Goal: Information Seeking & Learning: Learn about a topic

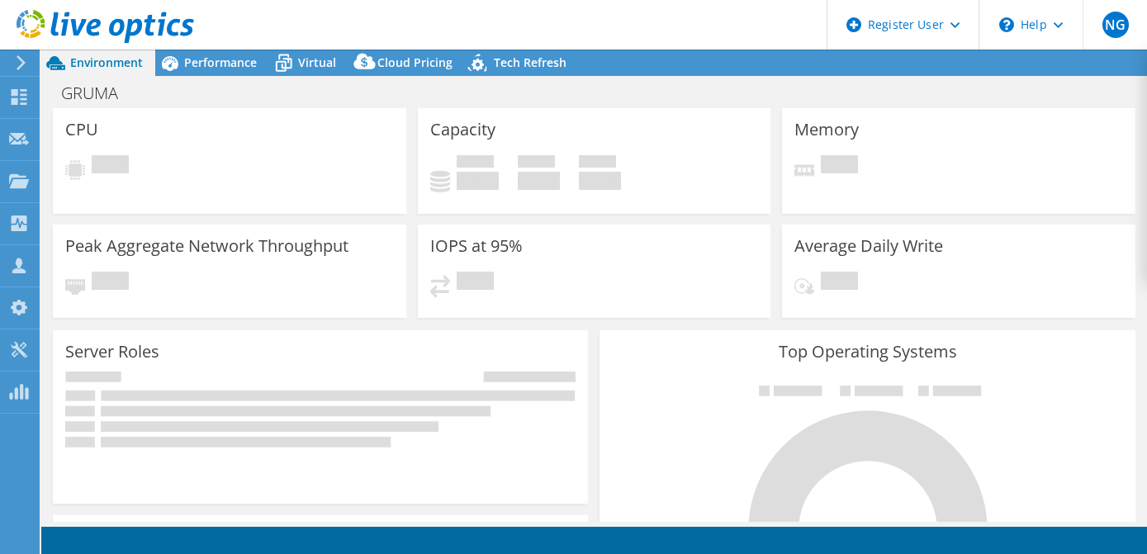
select select "USWest"
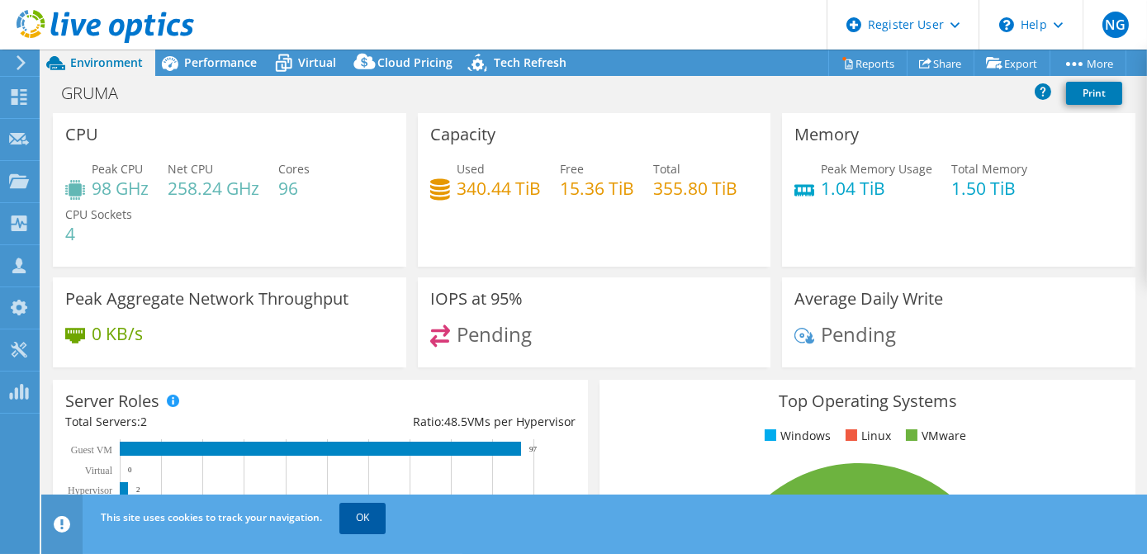
click at [355, 532] on link "OK" at bounding box center [362, 518] width 46 height 30
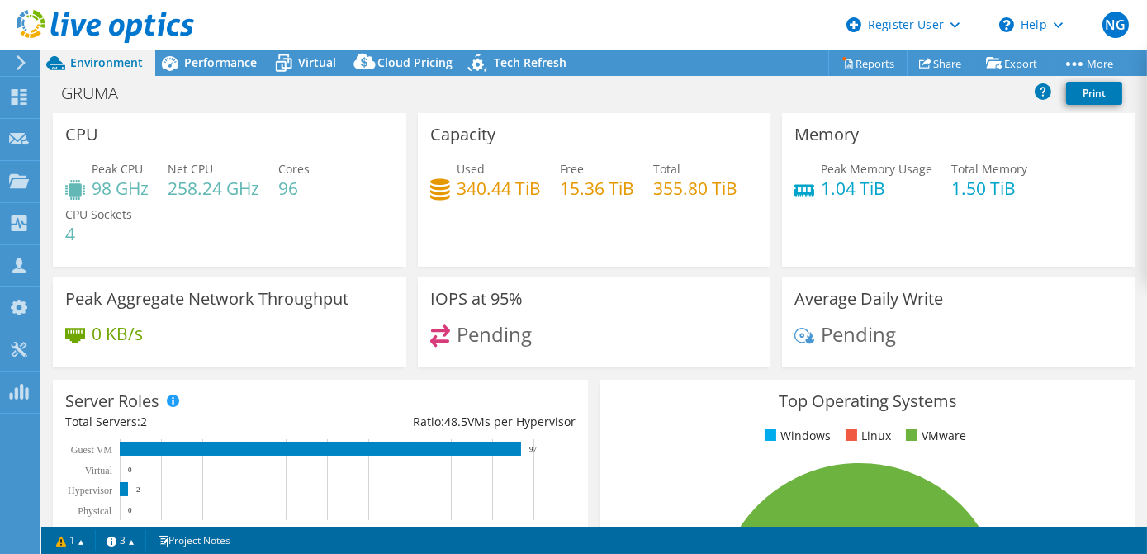
click at [25, 66] on icon at bounding box center [21, 62] width 12 height 15
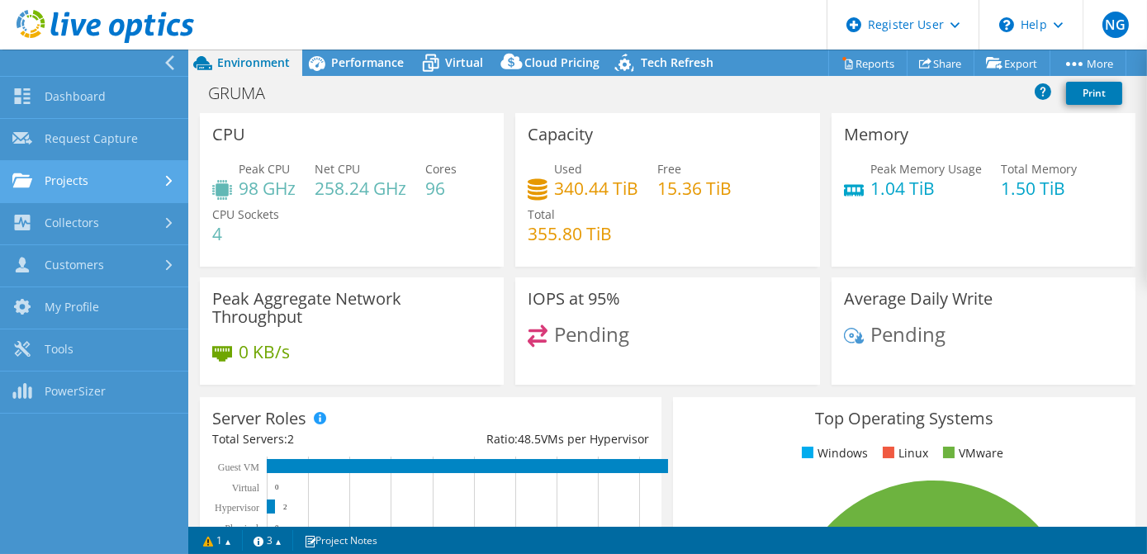
click at [66, 177] on link "Projects" at bounding box center [94, 182] width 188 height 42
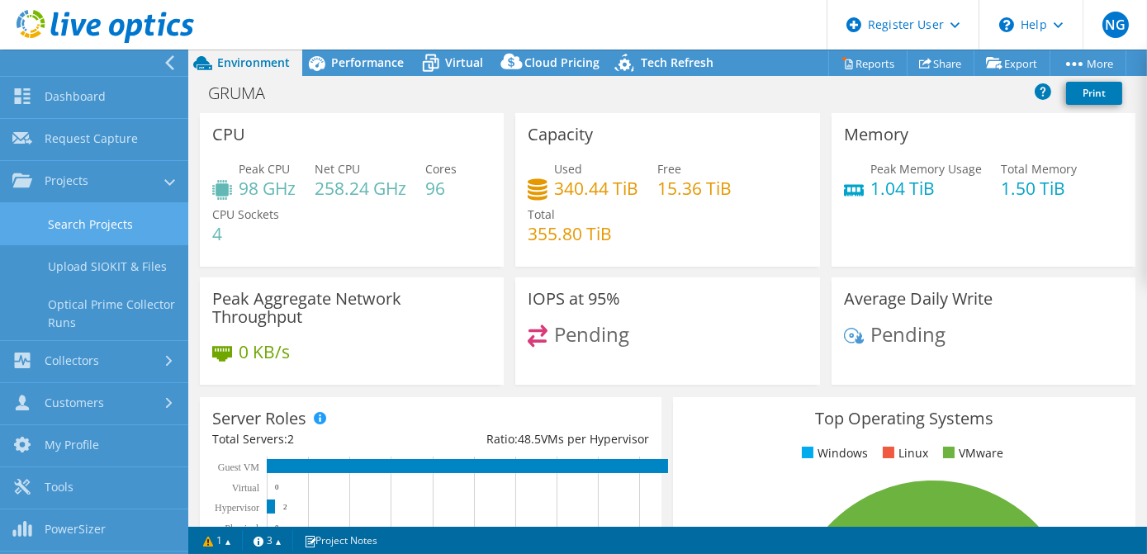
click at [86, 216] on link "Search Projects" at bounding box center [94, 224] width 188 height 42
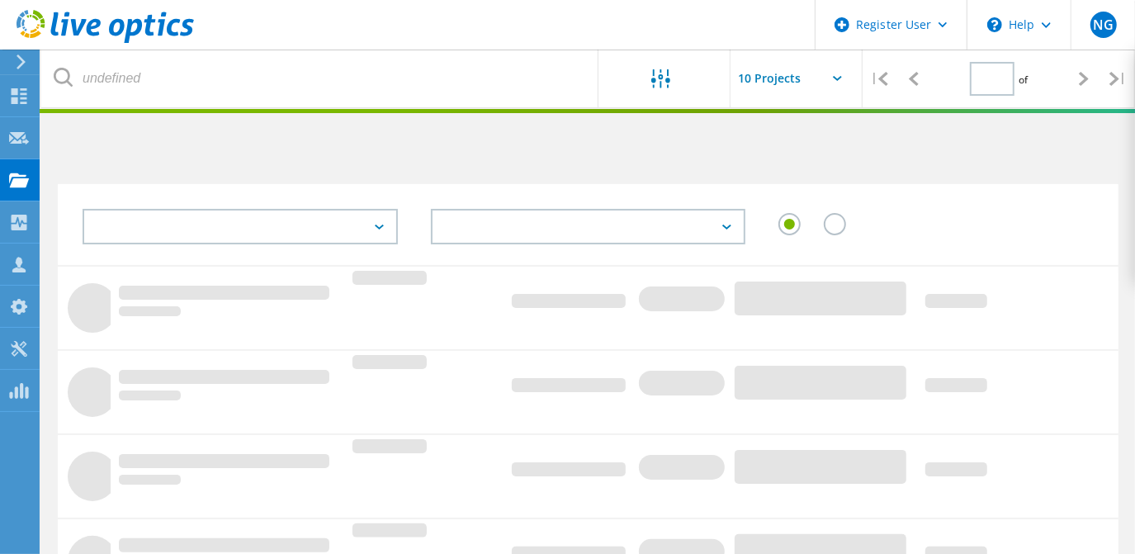
type input "1"
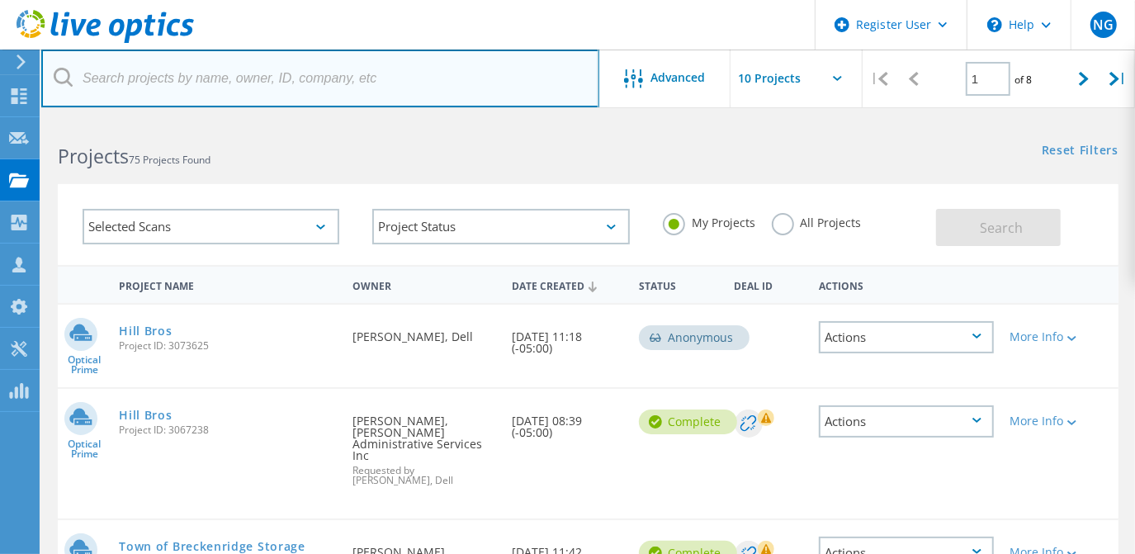
click at [252, 87] on input "text" at bounding box center [320, 79] width 558 height 58
paste input "agirovich@studiogang.com"
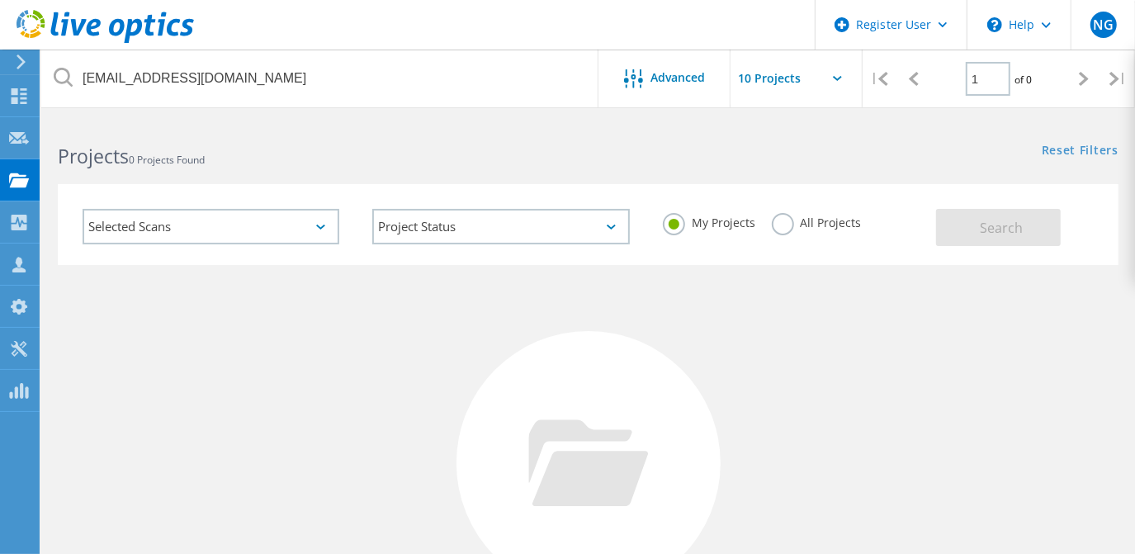
click at [806, 223] on label "All Projects" at bounding box center [817, 221] width 90 height 16
click at [0, 0] on input "All Projects" at bounding box center [0, 0] width 0 height 0
click at [1019, 244] on button "Search" at bounding box center [998, 227] width 125 height 37
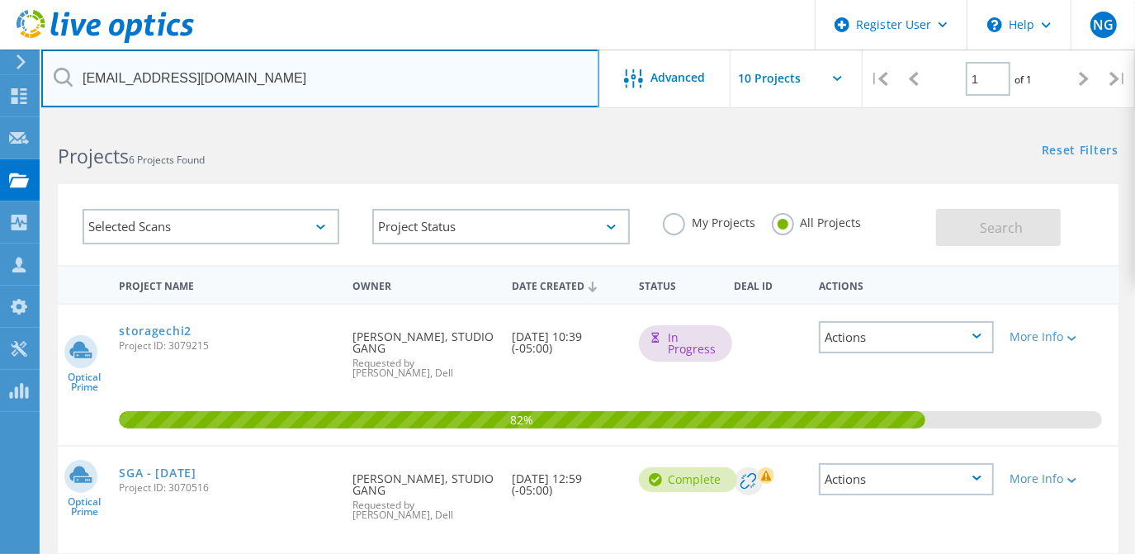
drag, startPoint x: 284, startPoint y: 99, endPoint x: 81, endPoint y: 85, distance: 203.5
click at [81, 85] on input "agirovich@studiogang.com" at bounding box center [320, 79] width 558 height 58
paste input "sean.daniels@musco"
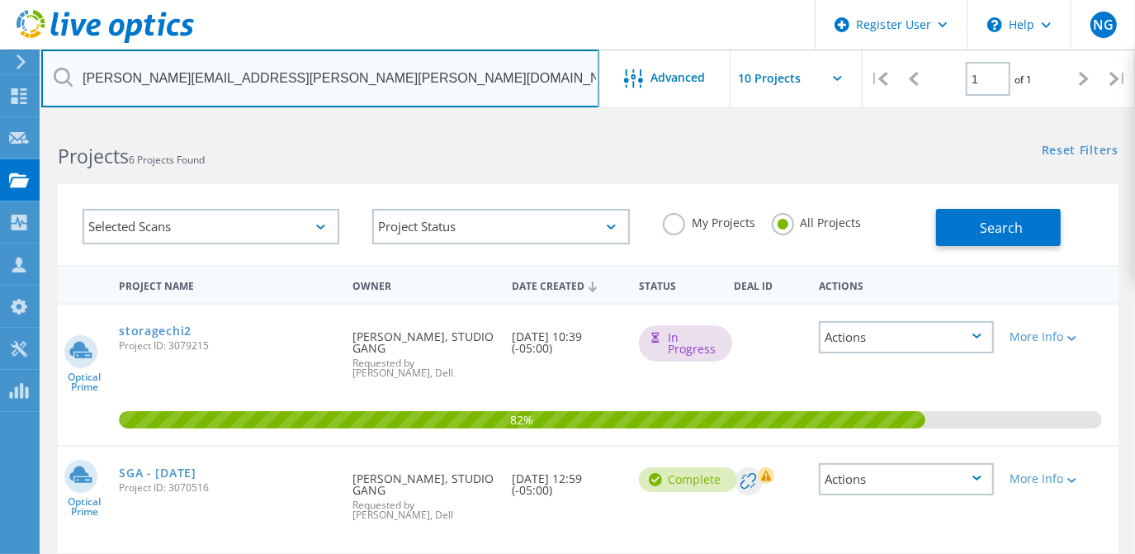
type input "[PERSON_NAME][EMAIL_ADDRESS][PERSON_NAME][PERSON_NAME][DOMAIN_NAME]"
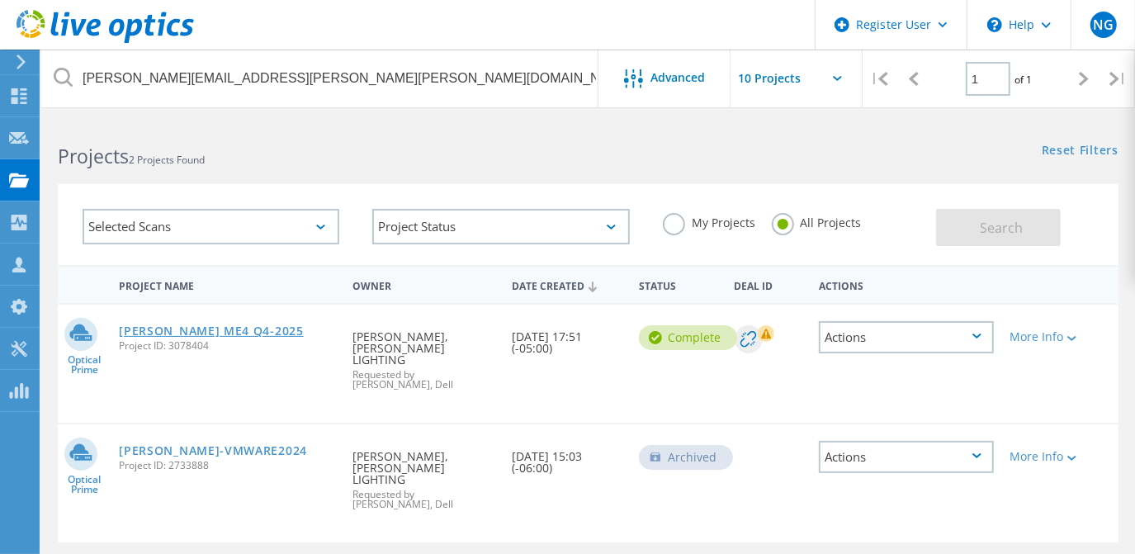
click at [163, 328] on link "[PERSON_NAME] ME4 Q4-2025" at bounding box center [211, 331] width 185 height 12
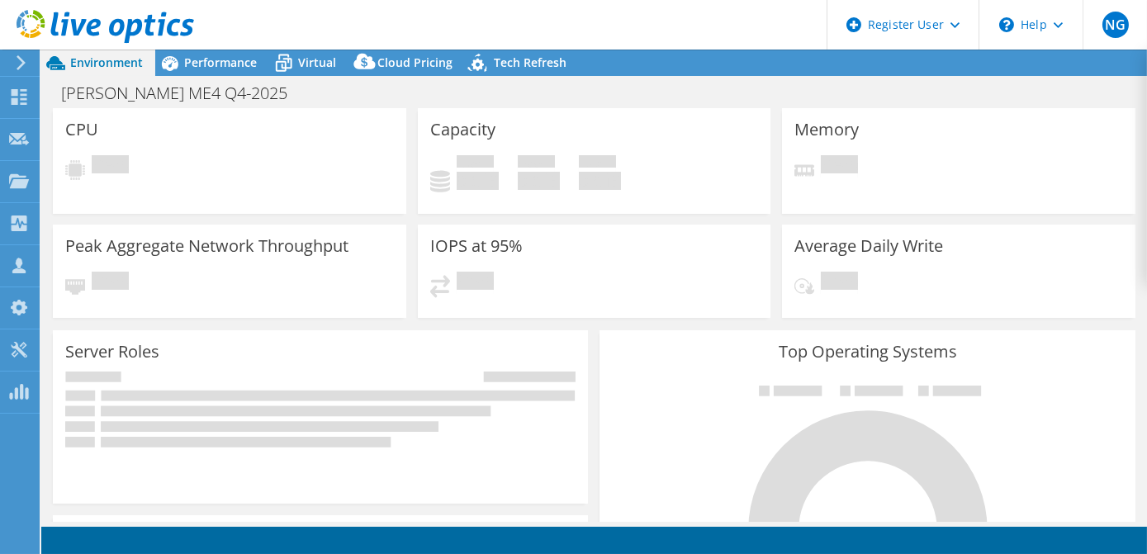
select select "USD"
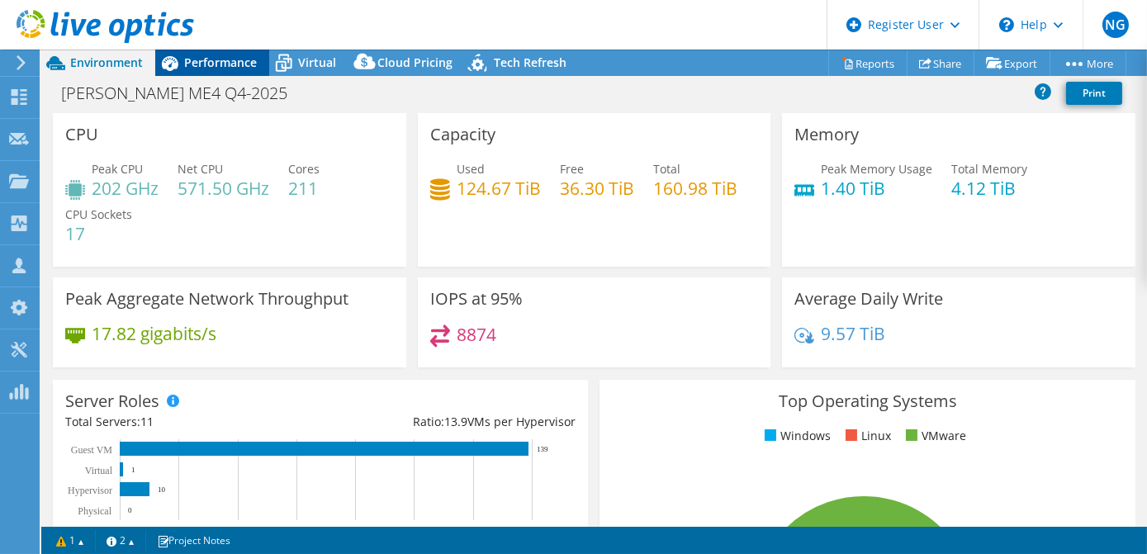
click at [219, 73] on div "Performance" at bounding box center [212, 63] width 114 height 26
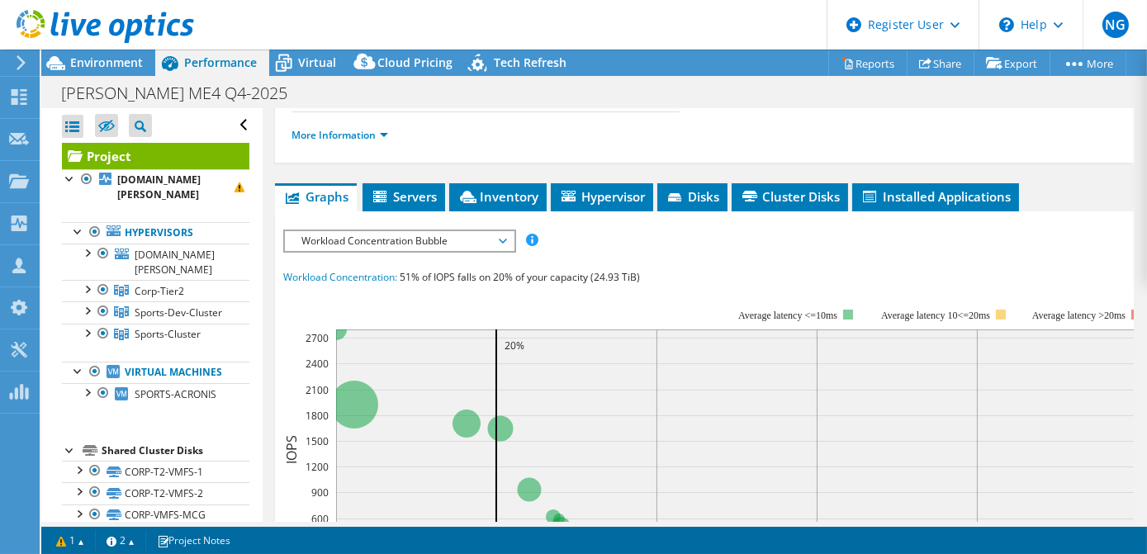
scroll to position [360, 0]
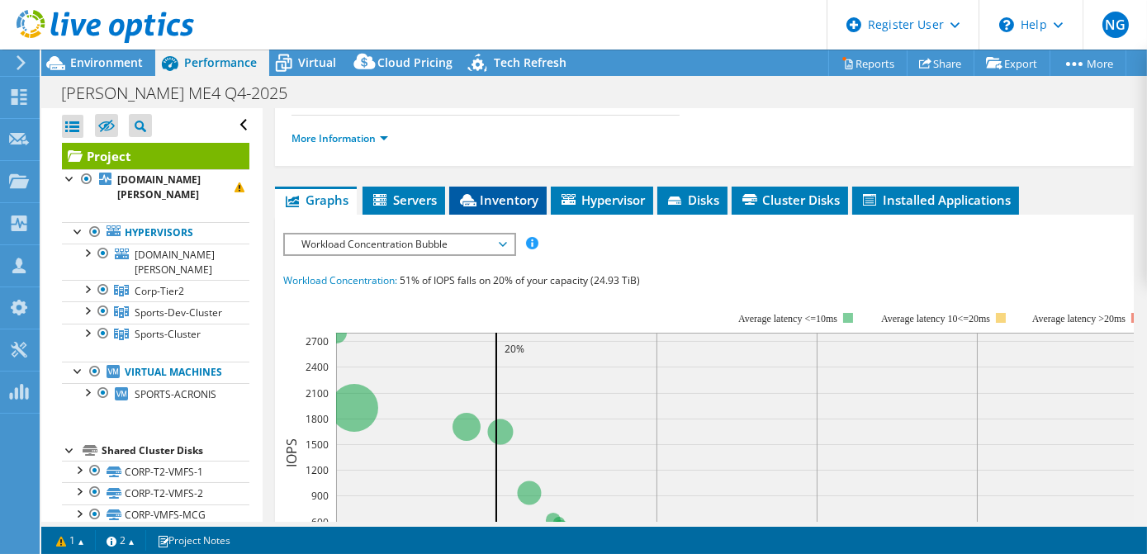
click at [477, 193] on span "Inventory" at bounding box center [497, 200] width 81 height 17
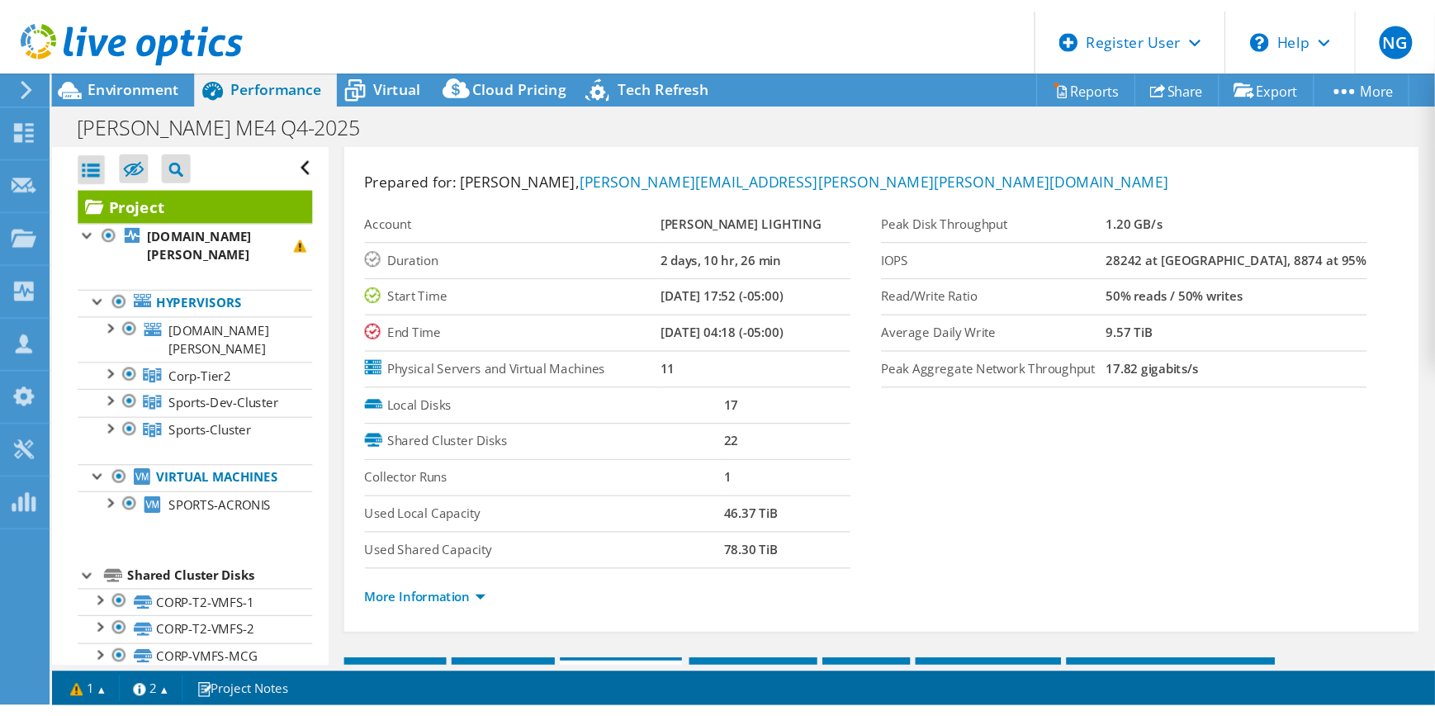
scroll to position [0, 0]
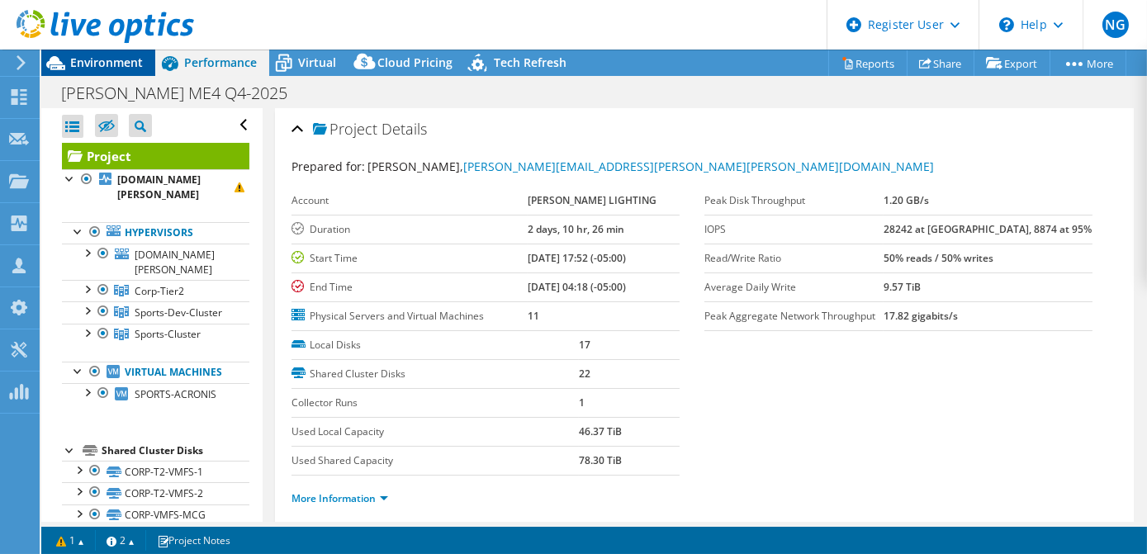
click at [120, 62] on span "Environment" at bounding box center [106, 62] width 73 height 16
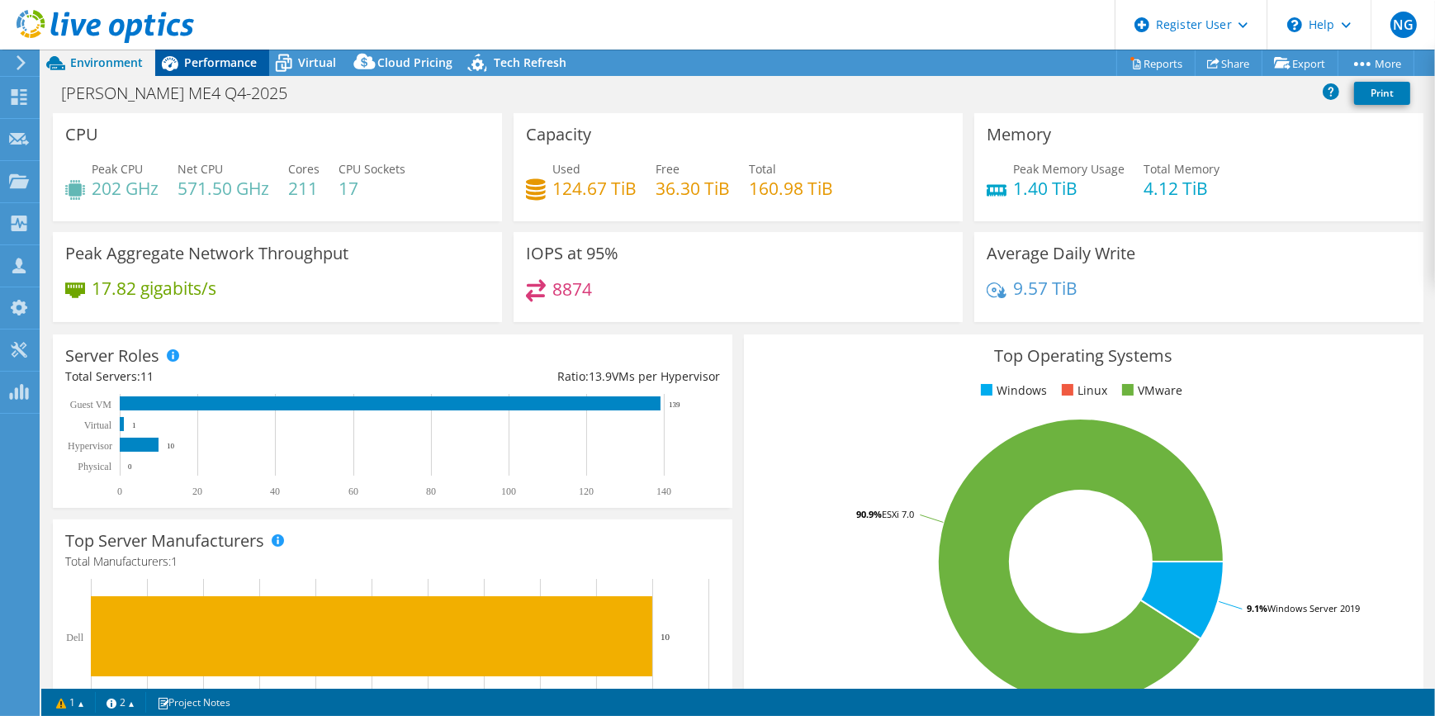
click at [220, 55] on span "Performance" at bounding box center [220, 62] width 73 height 16
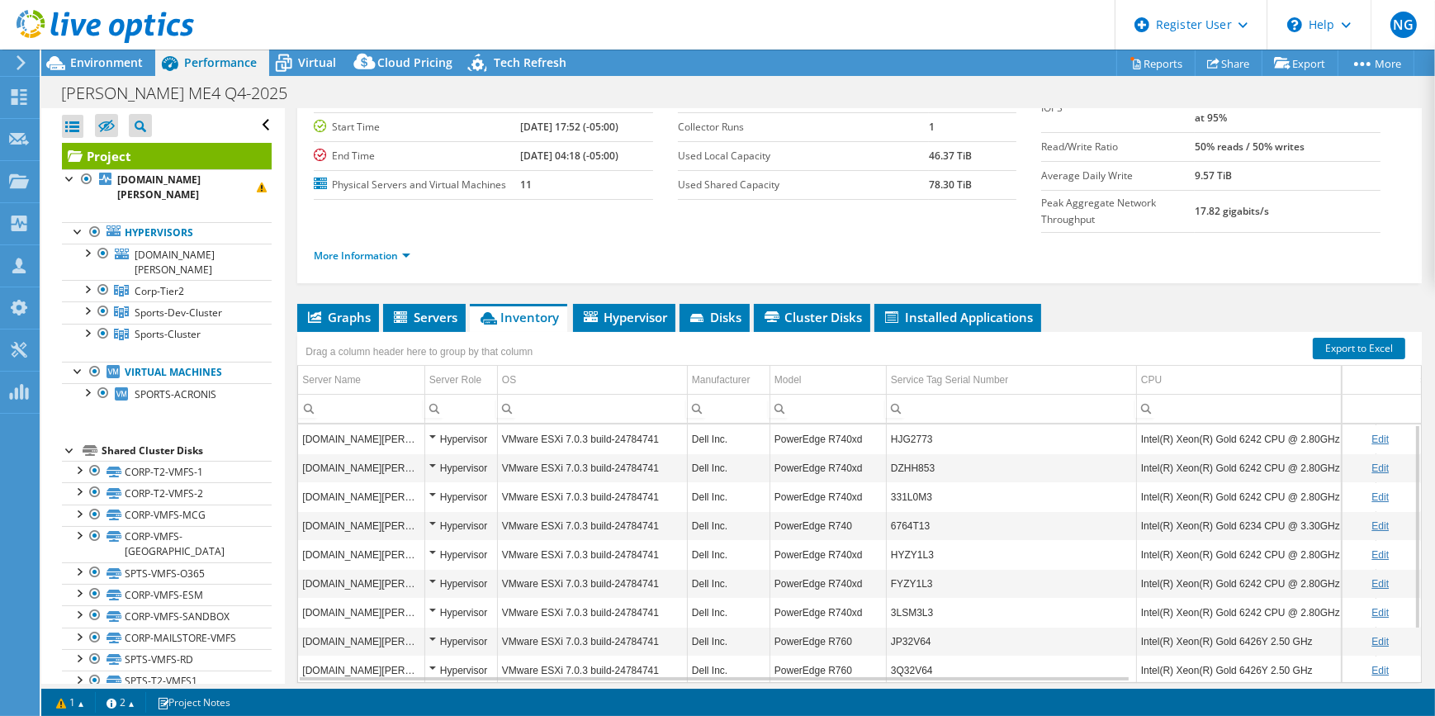
scroll to position [157, 0]
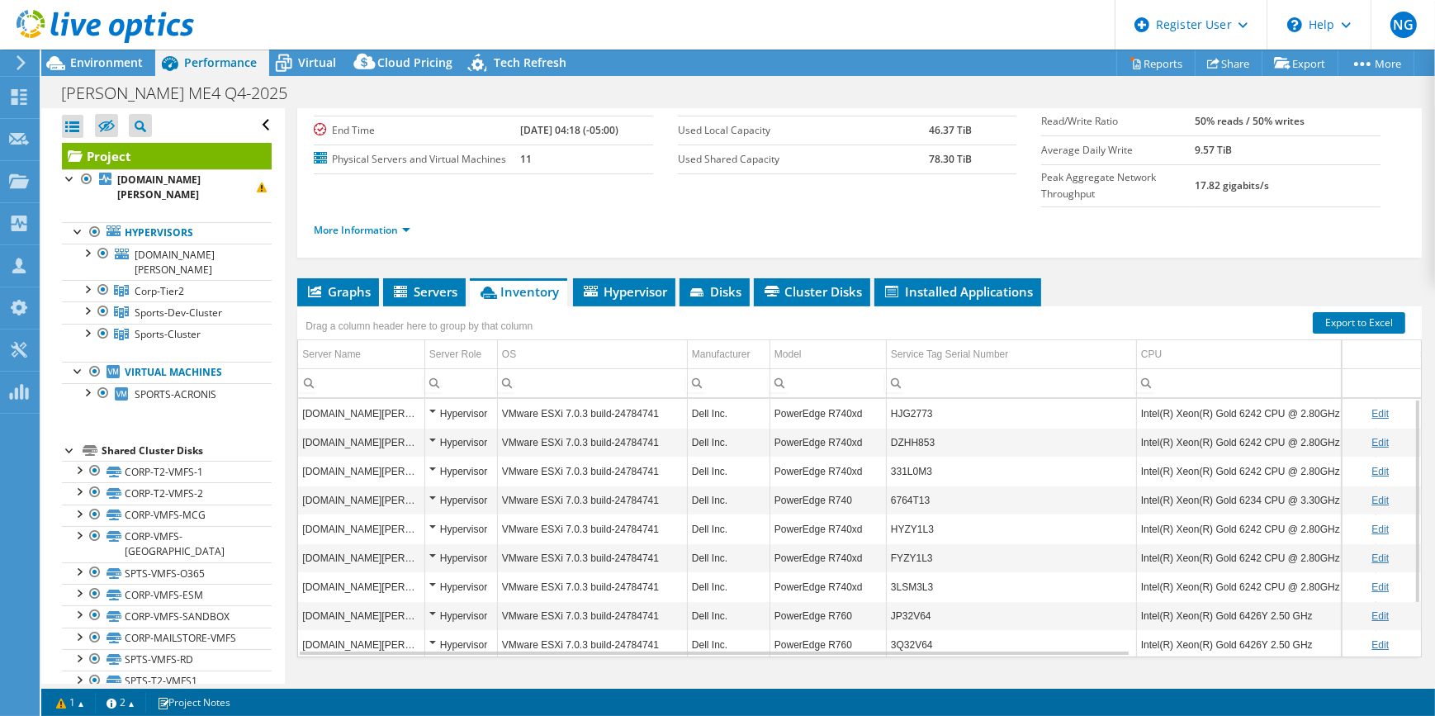
click at [356, 306] on div "Drag a column header here to group by that column" at bounding box center [419, 323] width 244 height 35
click at [359, 278] on li "Graphs" at bounding box center [338, 292] width 82 height 28
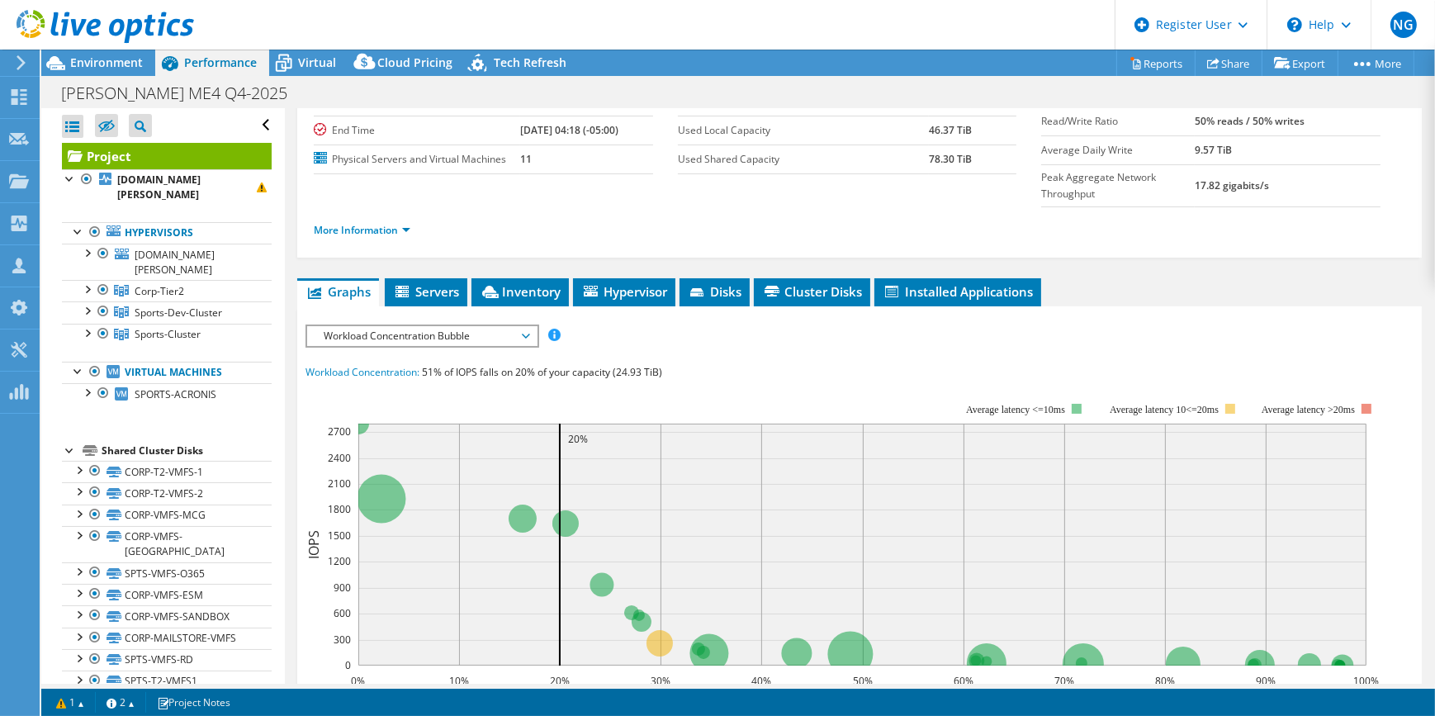
click at [399, 326] on span "Workload Concentration Bubble" at bounding box center [421, 336] width 212 height 20
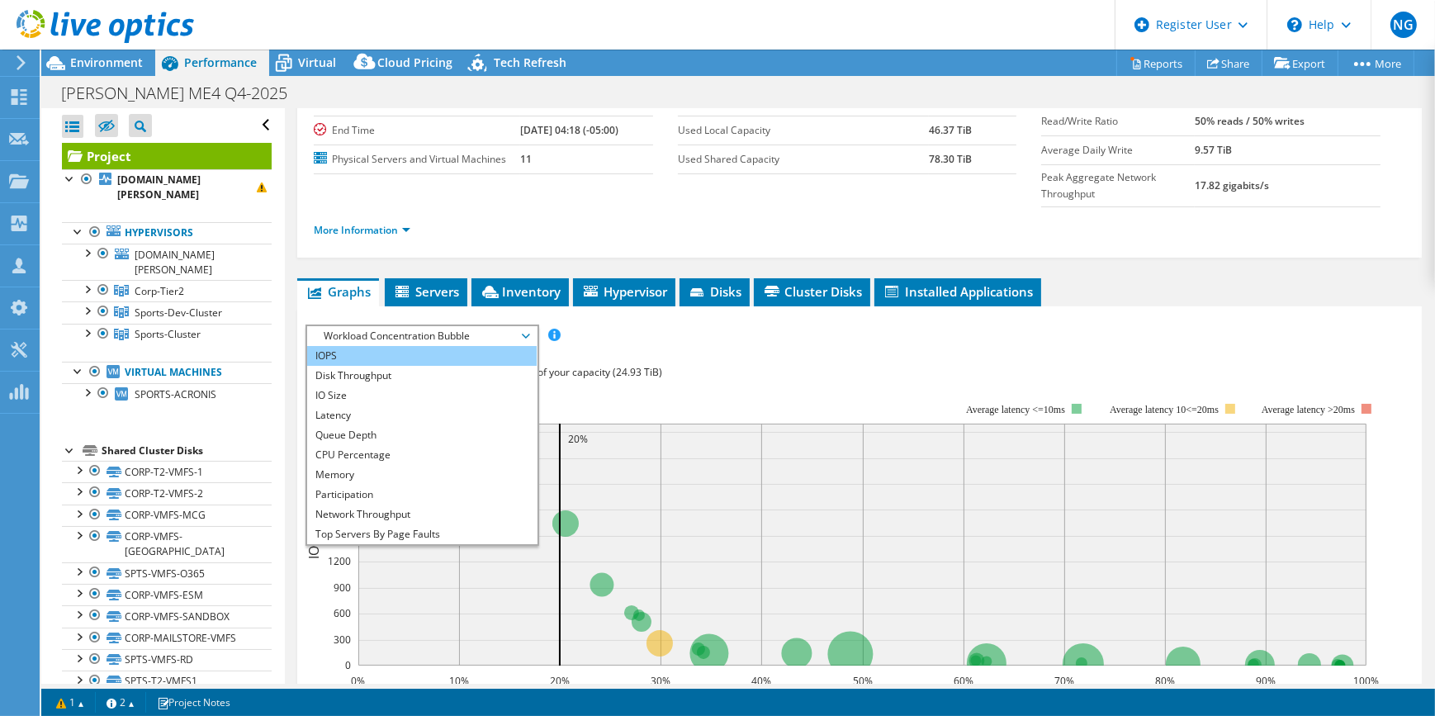
click at [420, 346] on li "IOPS" at bounding box center [421, 356] width 229 height 20
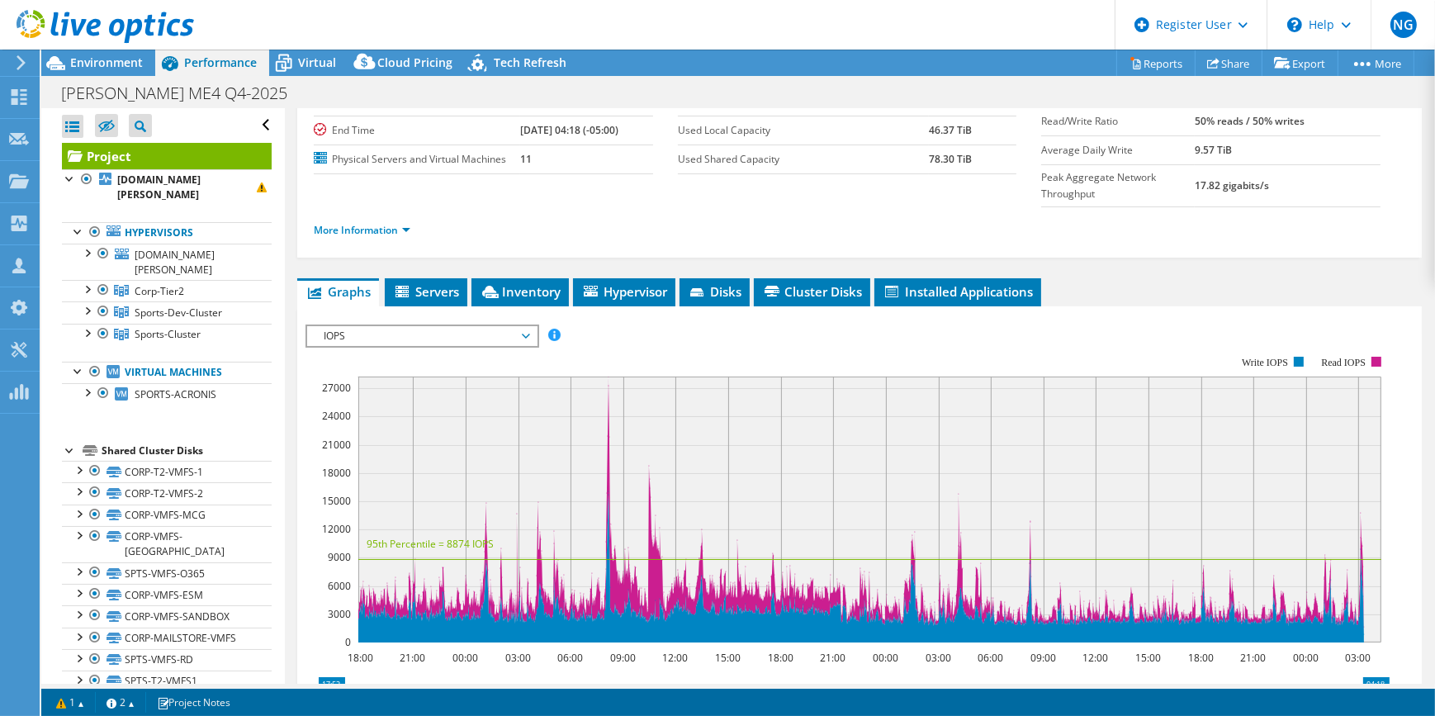
click at [429, 326] on span "IOPS" at bounding box center [421, 336] width 212 height 20
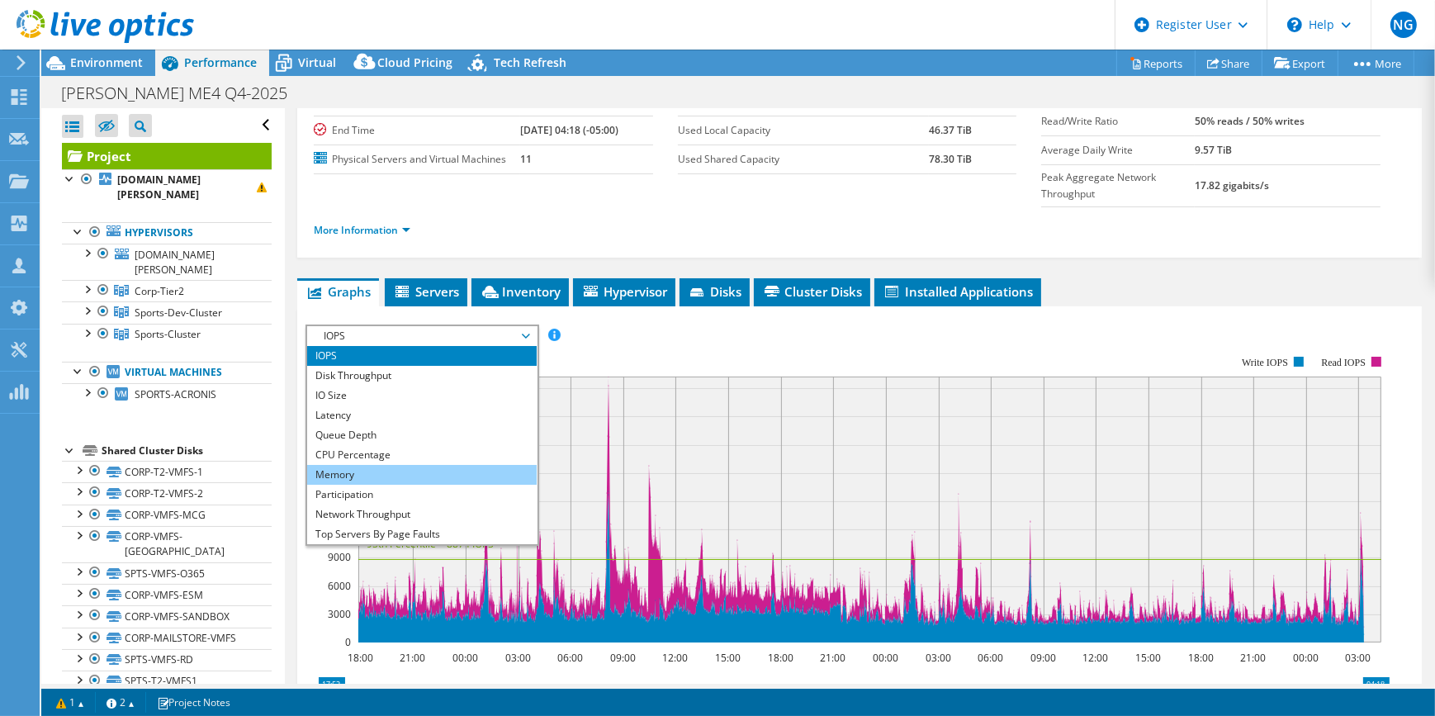
scroll to position [59, 0]
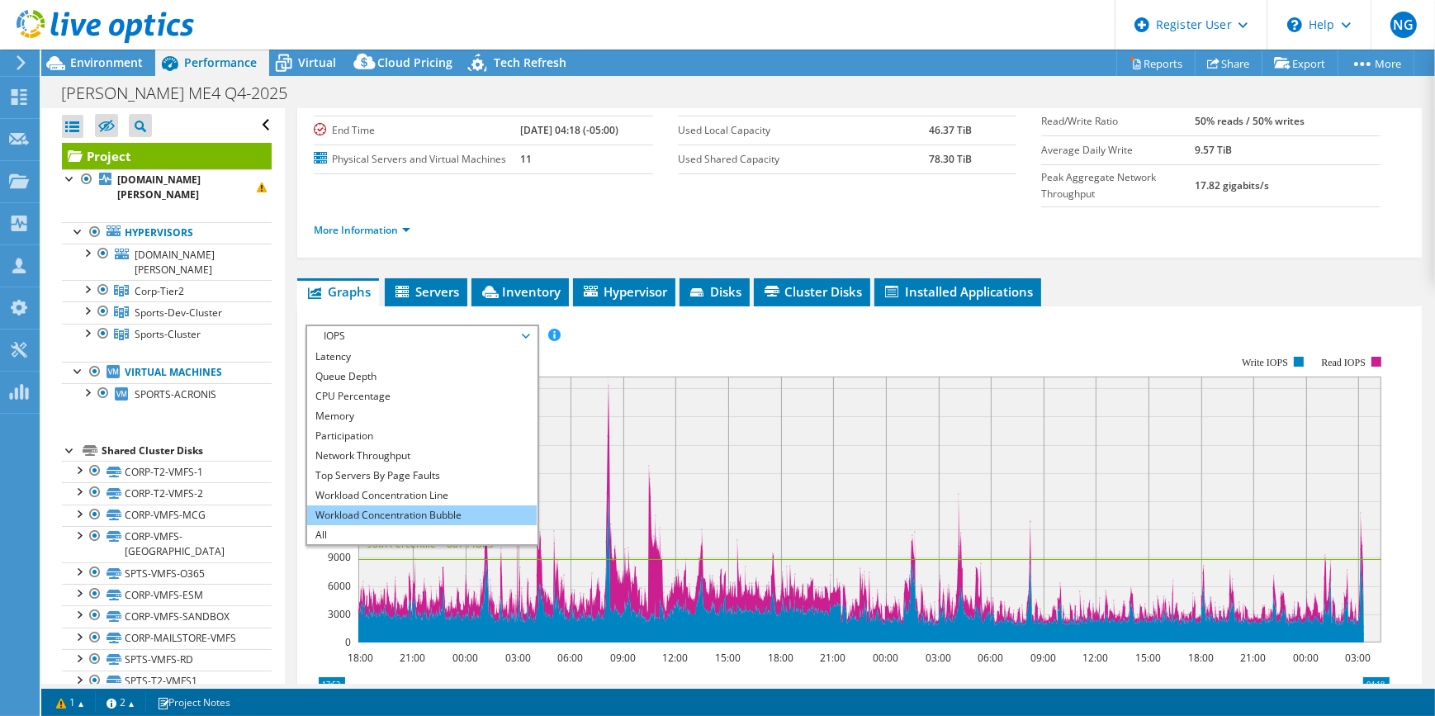
click at [433, 505] on li "Workload Concentration Bubble" at bounding box center [421, 515] width 229 height 20
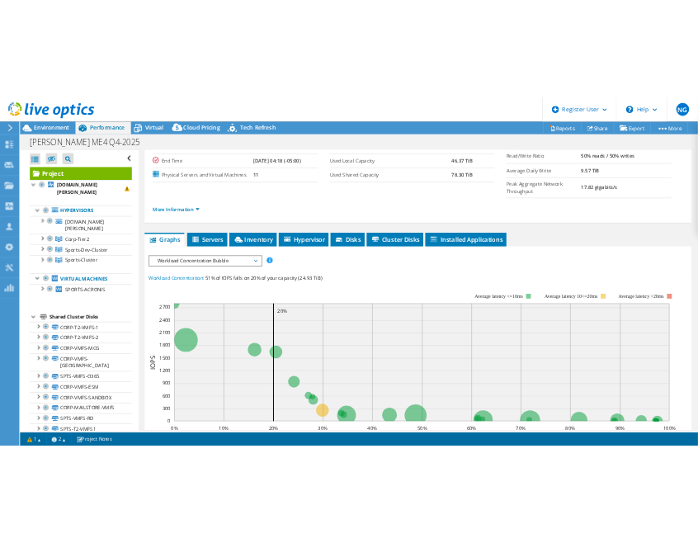
scroll to position [0, 0]
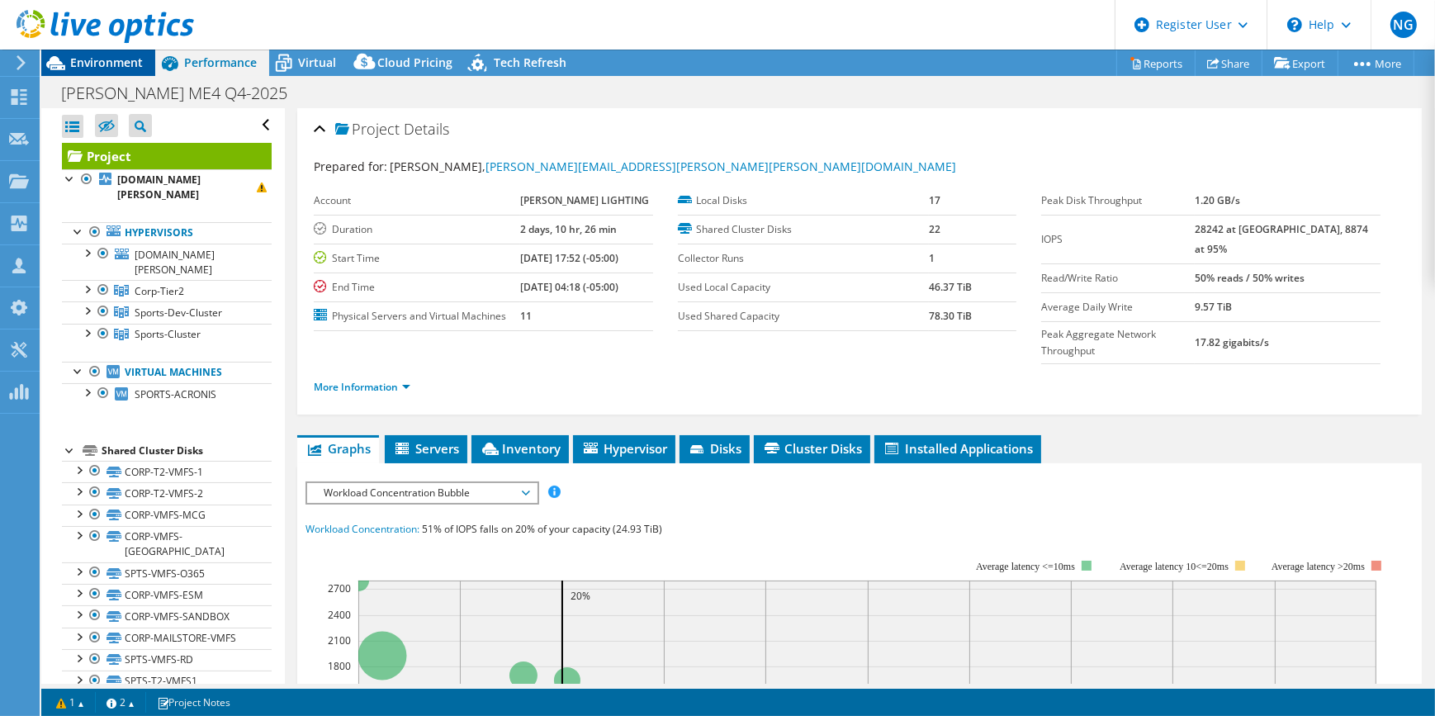
click at [76, 71] on div "Environment" at bounding box center [98, 63] width 114 height 26
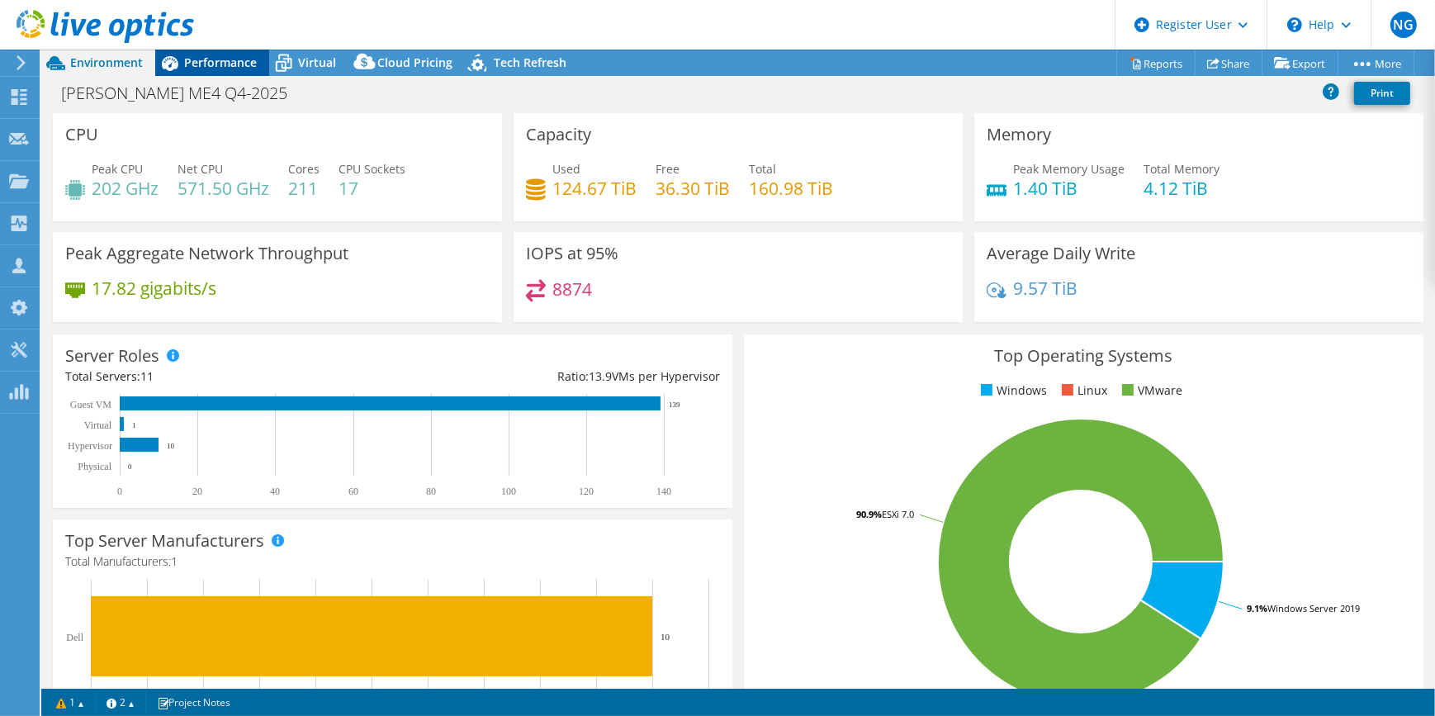
click at [233, 59] on span "Performance" at bounding box center [220, 62] width 73 height 16
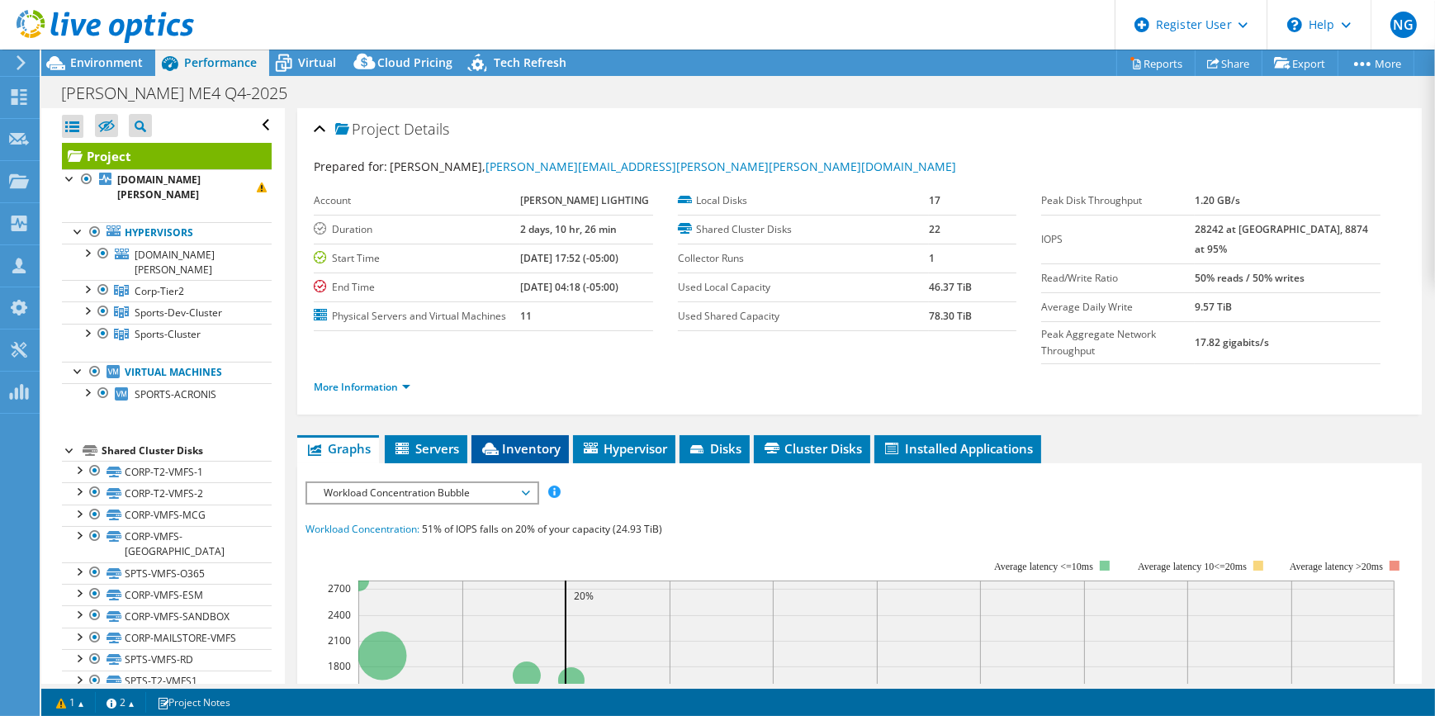
click at [530, 440] on span "Inventory" at bounding box center [520, 448] width 81 height 17
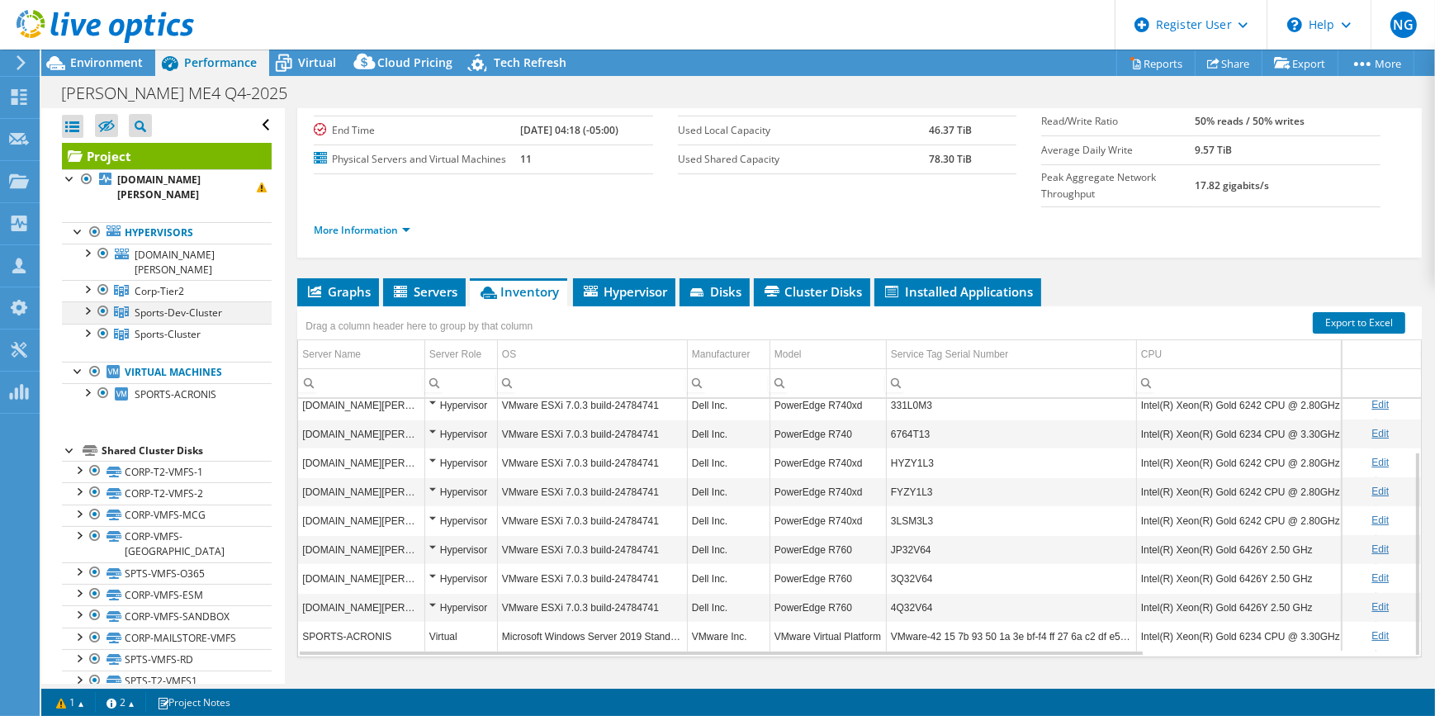
click at [100, 311] on div at bounding box center [103, 311] width 17 height 20
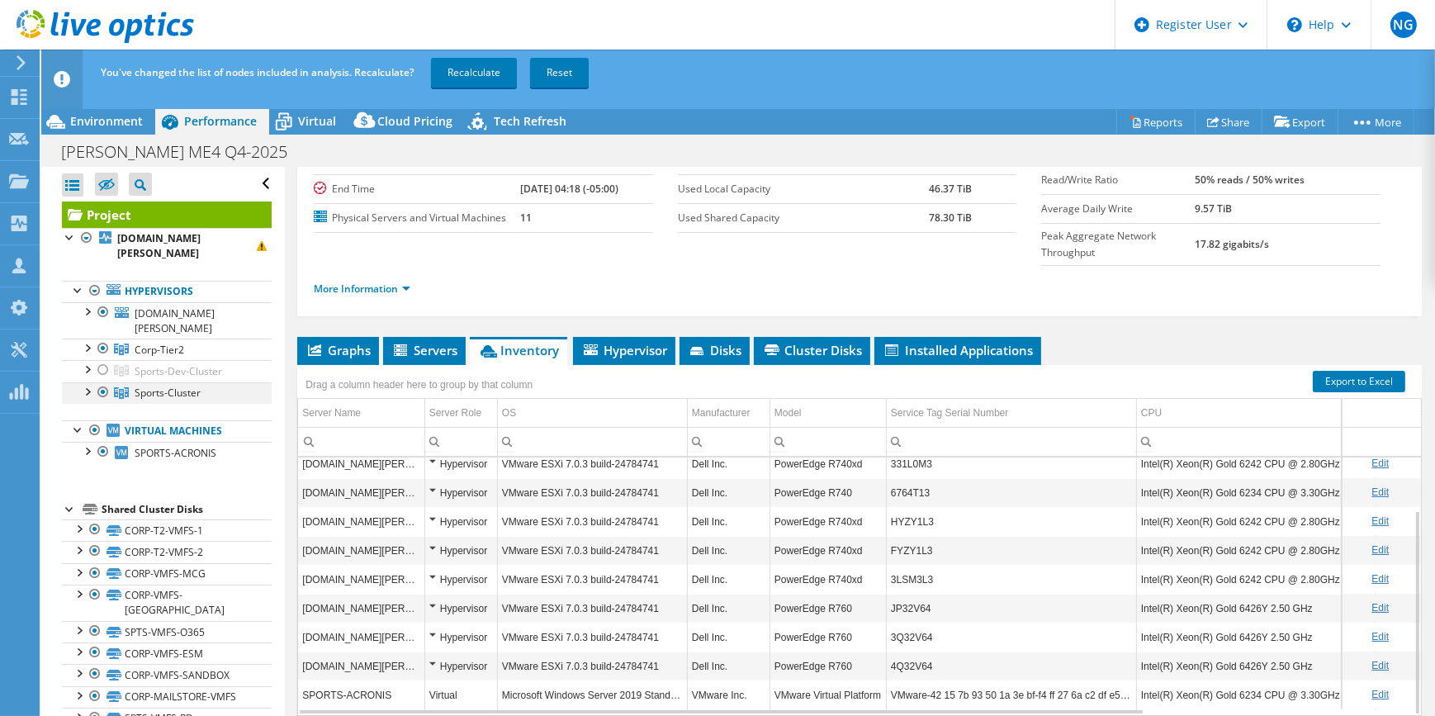
click at [105, 390] on div at bounding box center [103, 392] width 17 height 20
click at [488, 73] on link "Recalculate" at bounding box center [474, 73] width 86 height 30
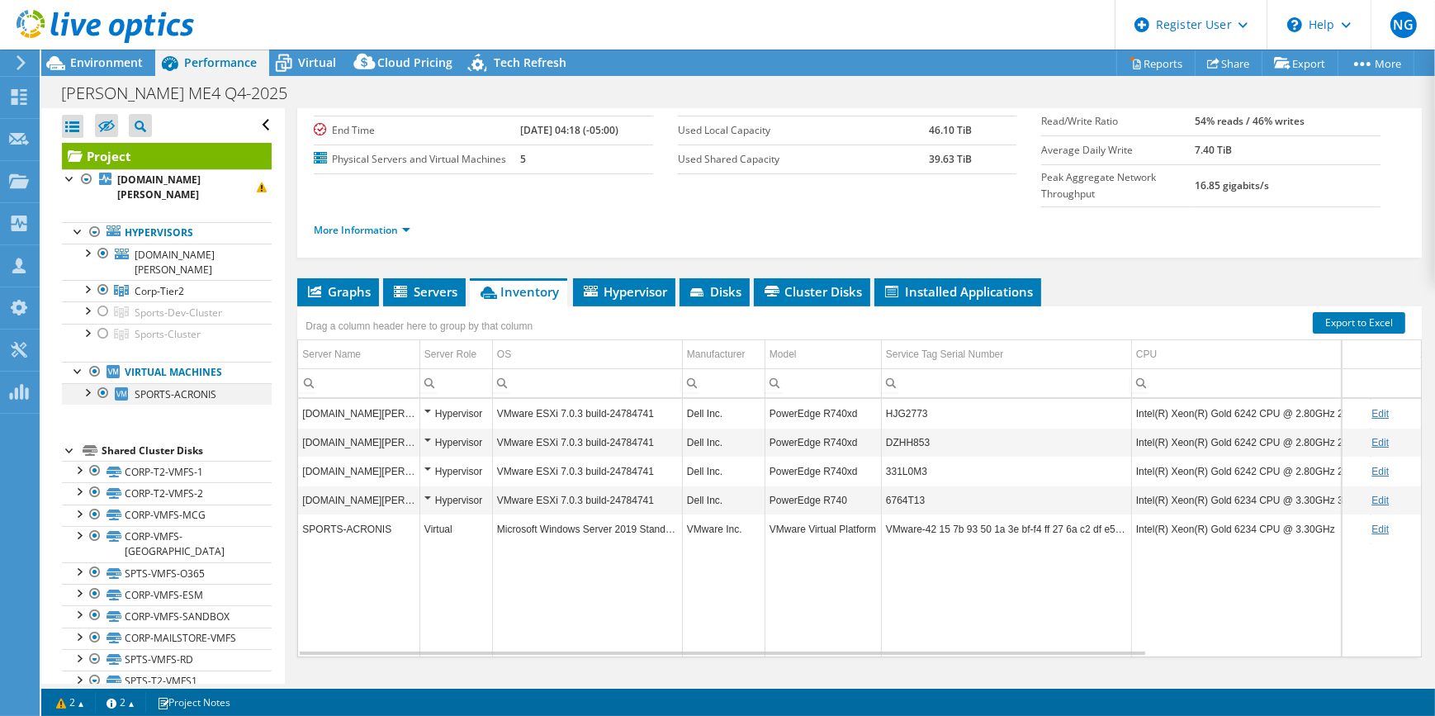
click at [89, 398] on div at bounding box center [86, 391] width 17 height 17
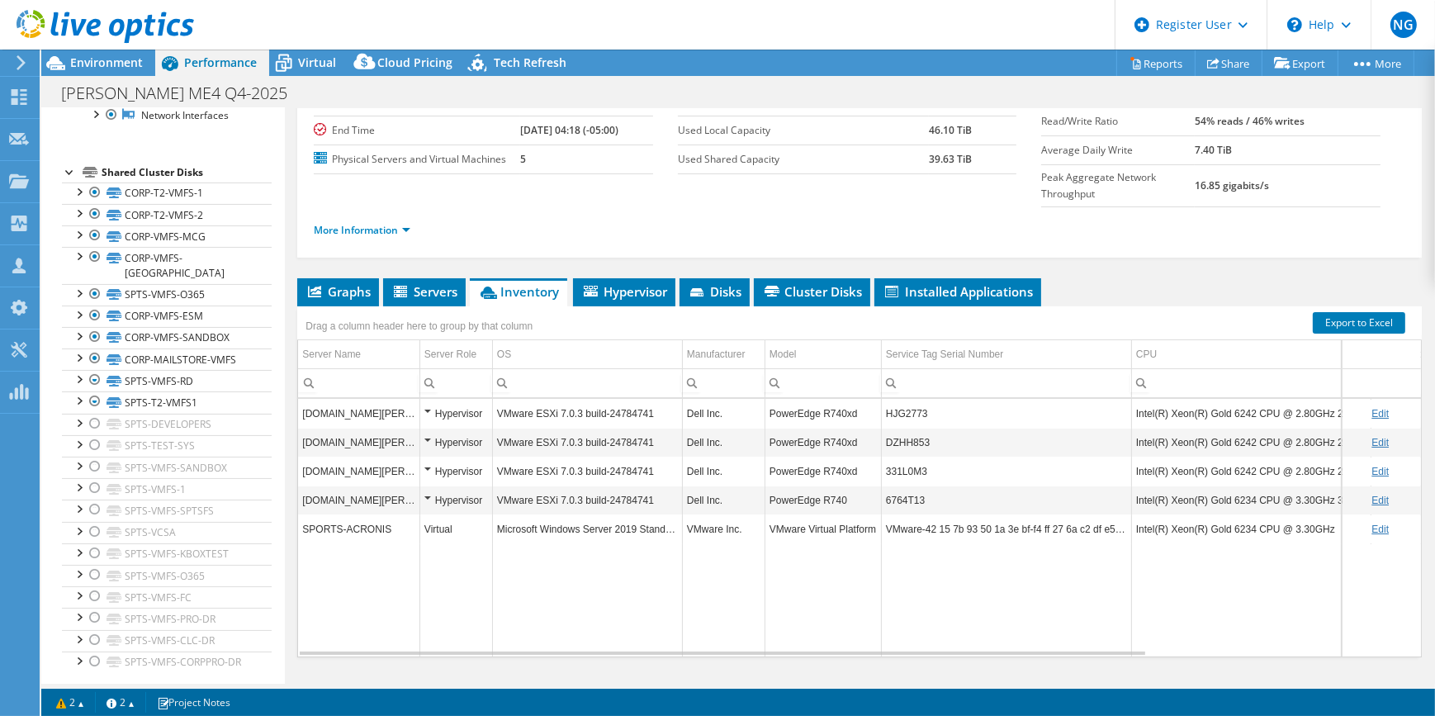
scroll to position [344, 0]
click at [93, 192] on div at bounding box center [95, 192] width 17 height 20
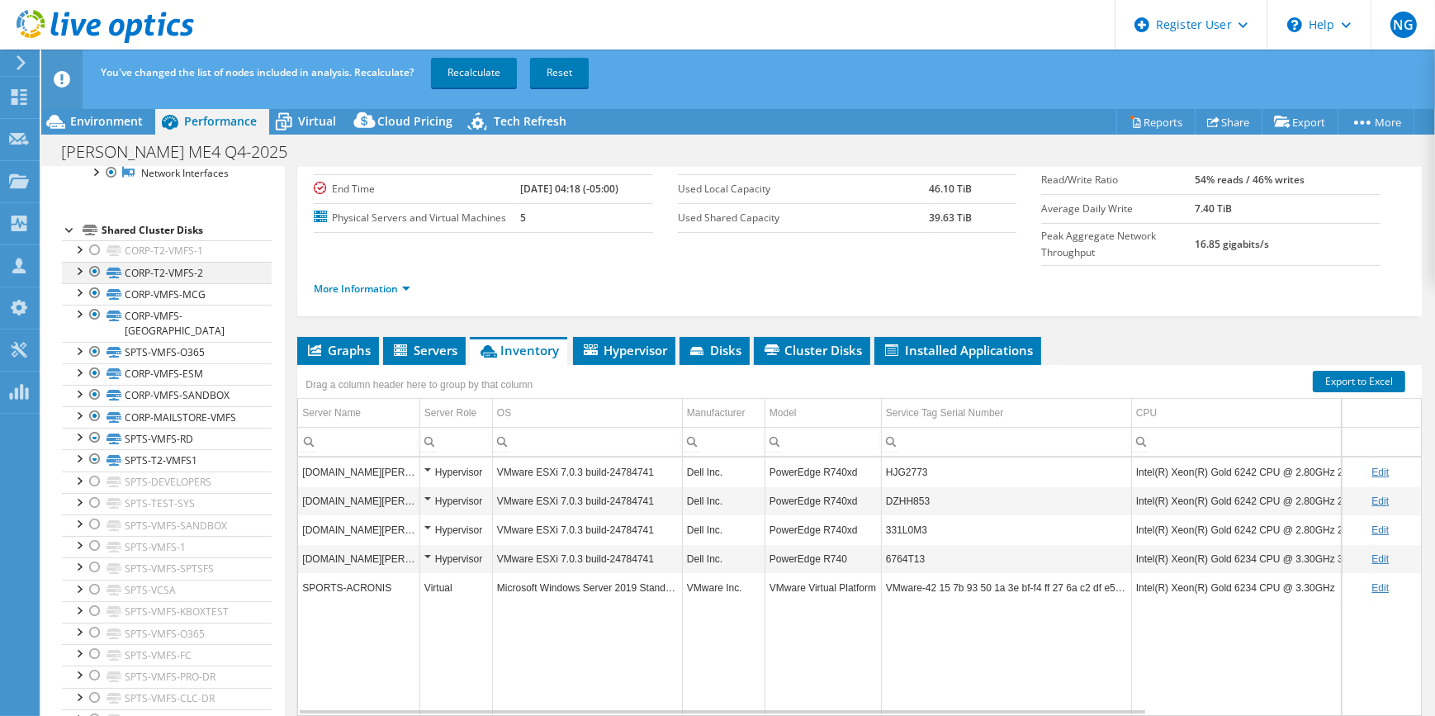
click at [97, 270] on div at bounding box center [95, 272] width 17 height 20
click at [92, 295] on div at bounding box center [95, 293] width 17 height 20
click at [92, 385] on div at bounding box center [95, 395] width 17 height 20
click at [95, 449] on div at bounding box center [95, 459] width 17 height 20
click at [92, 449] on div at bounding box center [95, 459] width 17 height 20
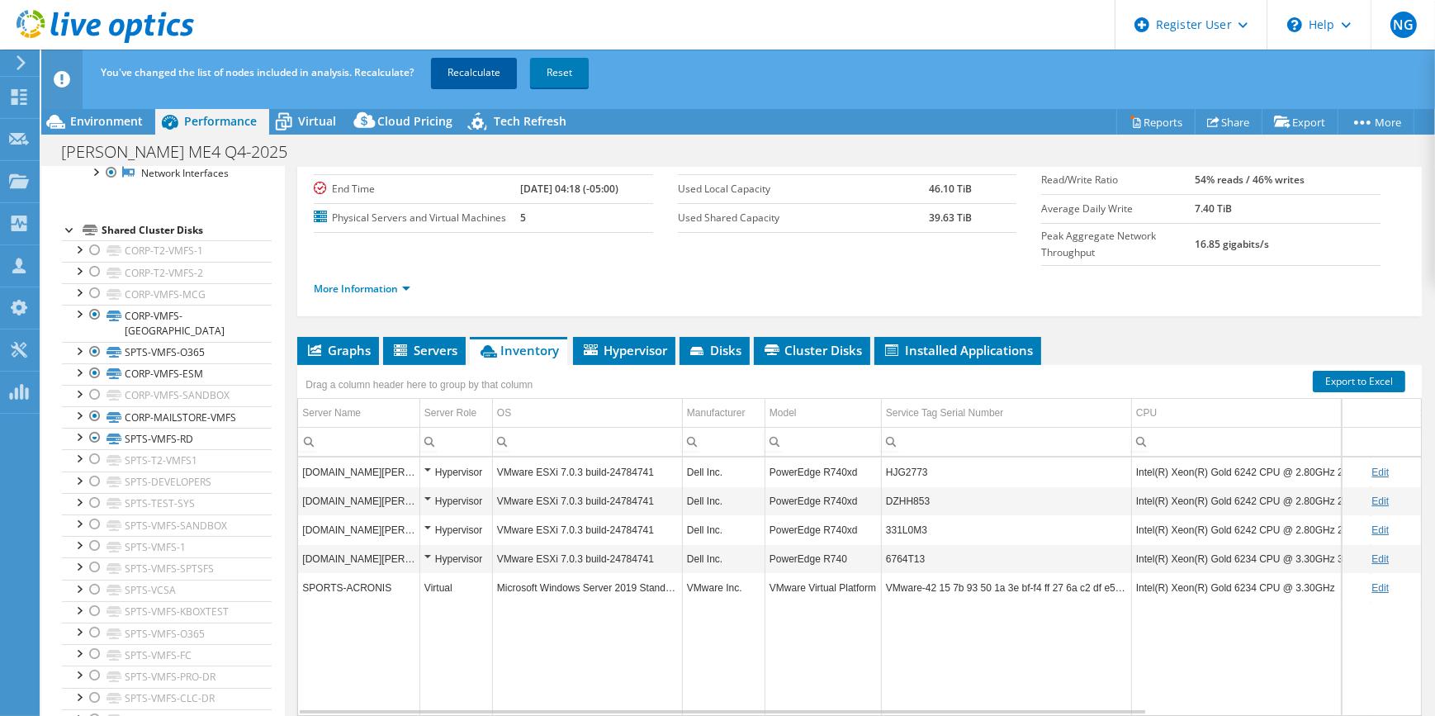
click at [487, 74] on link "Recalculate" at bounding box center [474, 73] width 86 height 30
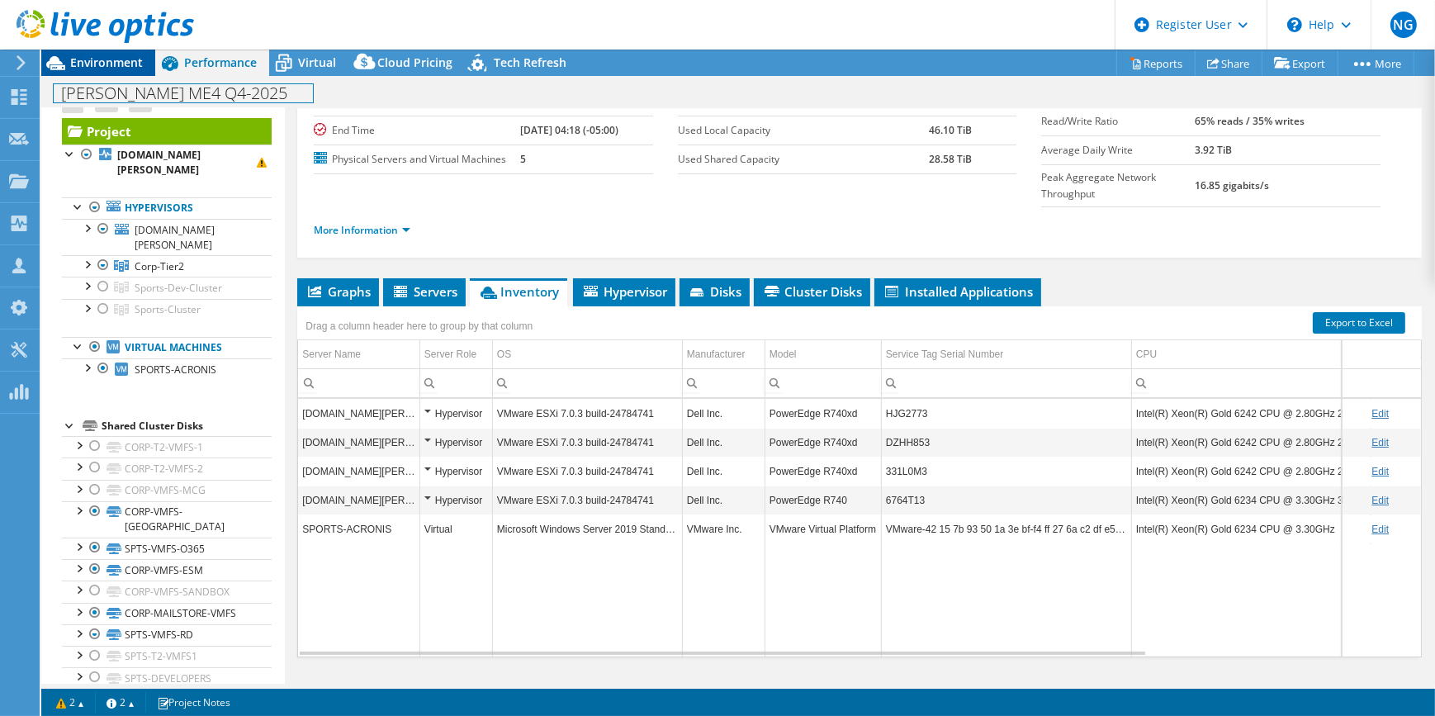
scroll to position [0, 0]
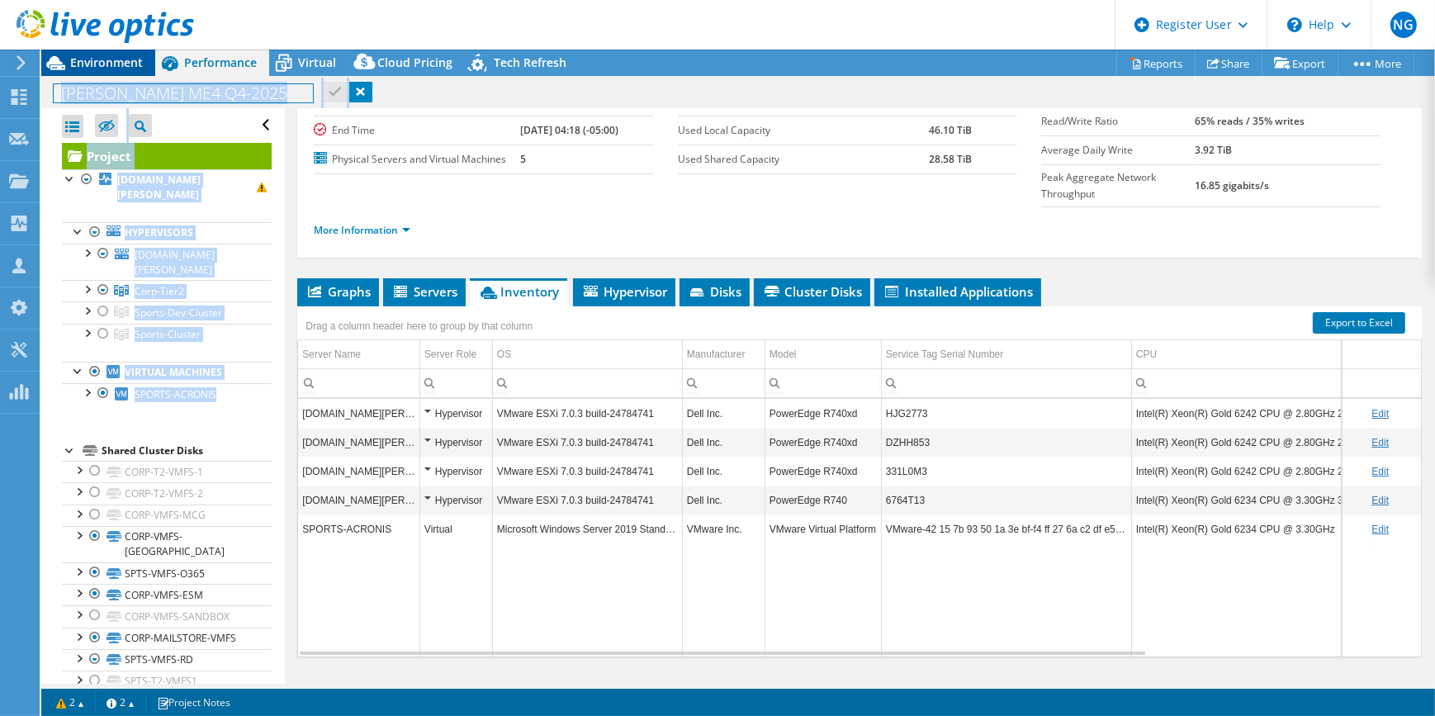
drag, startPoint x: 268, startPoint y: 358, endPoint x: 135, endPoint y: 61, distance: 325.9
click at [135, 61] on div "Project Actions Project Actions Reports Share Export vSAN ReadyNode Sizer" at bounding box center [737, 383] width 1393 height 666
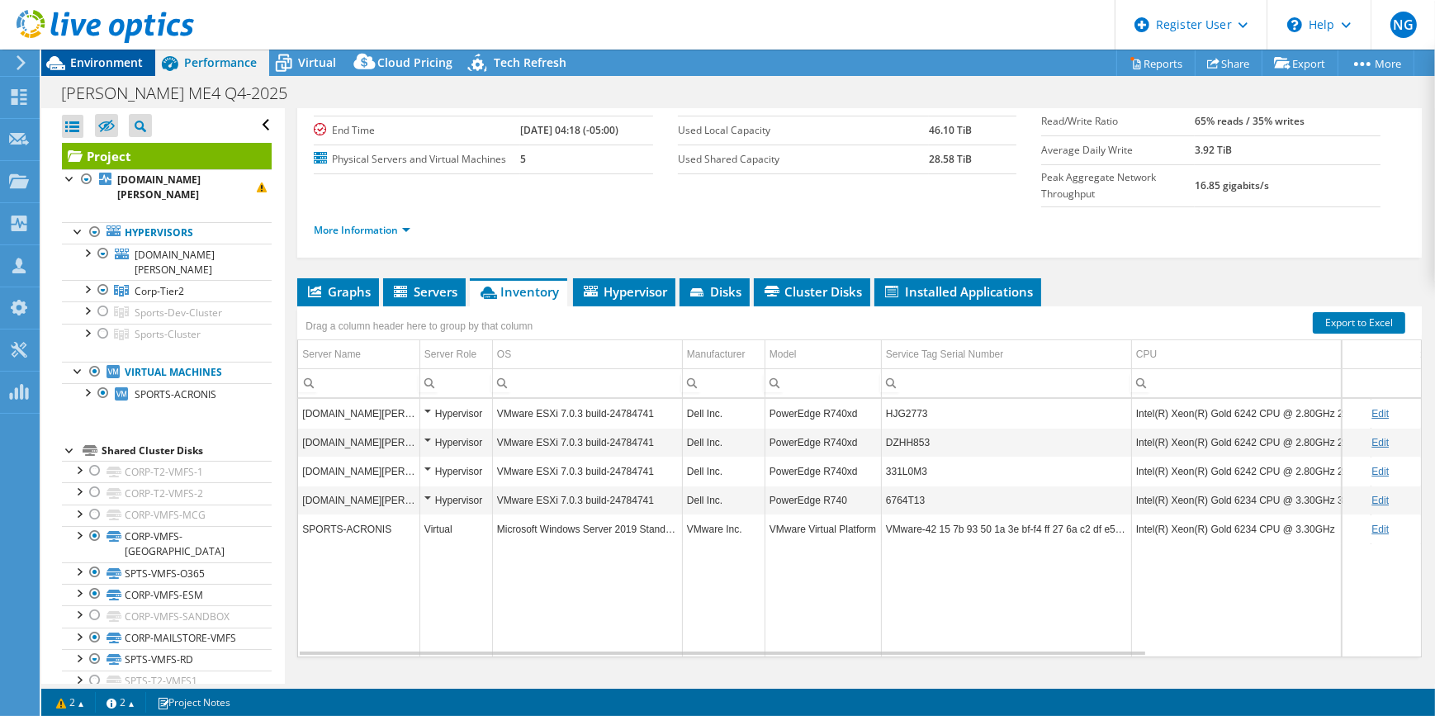
click at [107, 58] on span "Environment" at bounding box center [106, 62] width 73 height 16
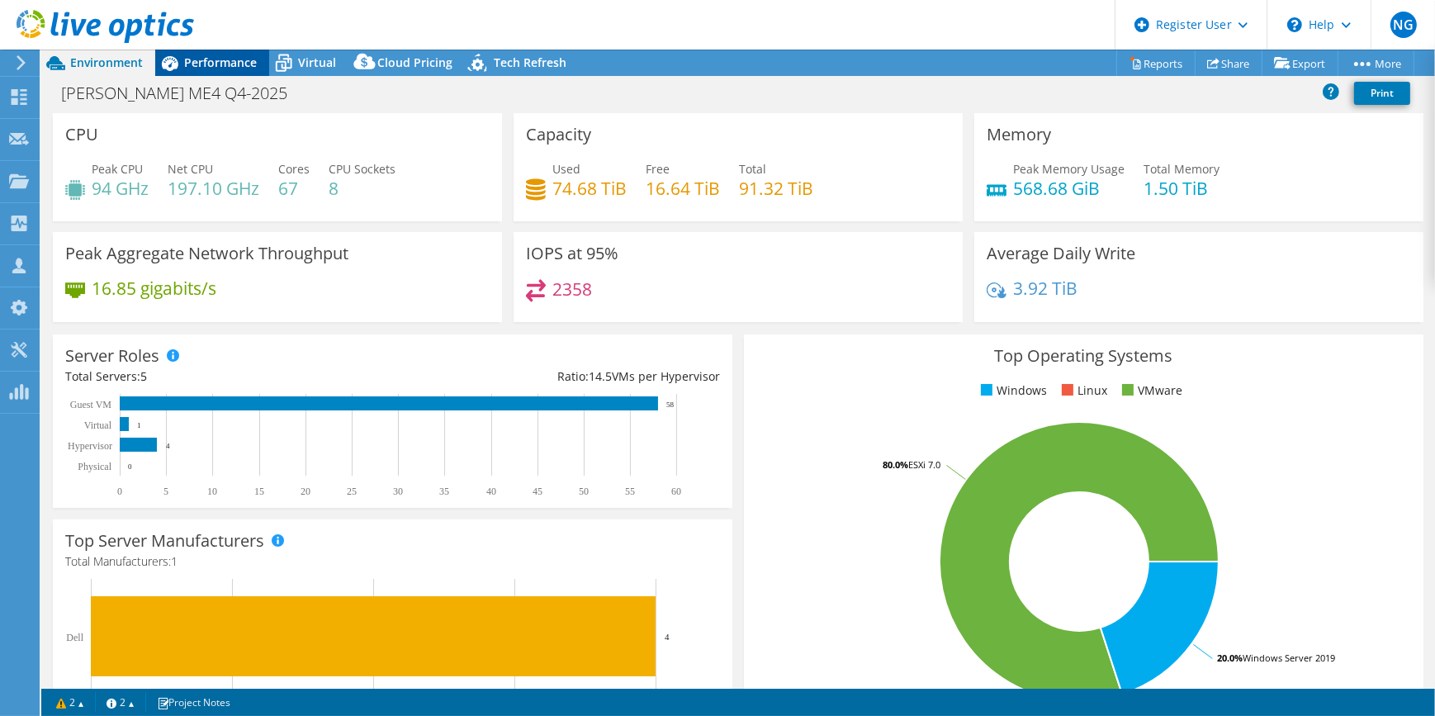
click at [223, 58] on span "Performance" at bounding box center [220, 62] width 73 height 16
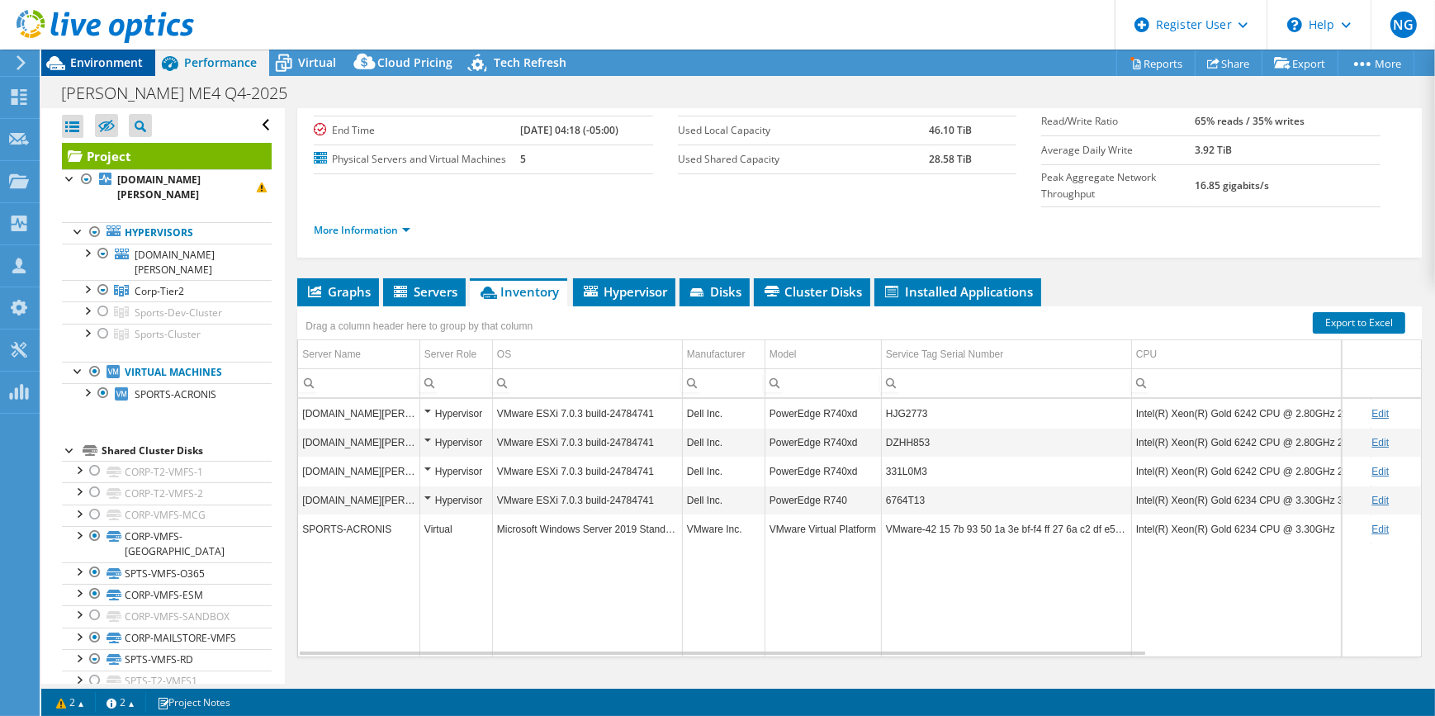
click at [136, 59] on span "Environment" at bounding box center [106, 62] width 73 height 16
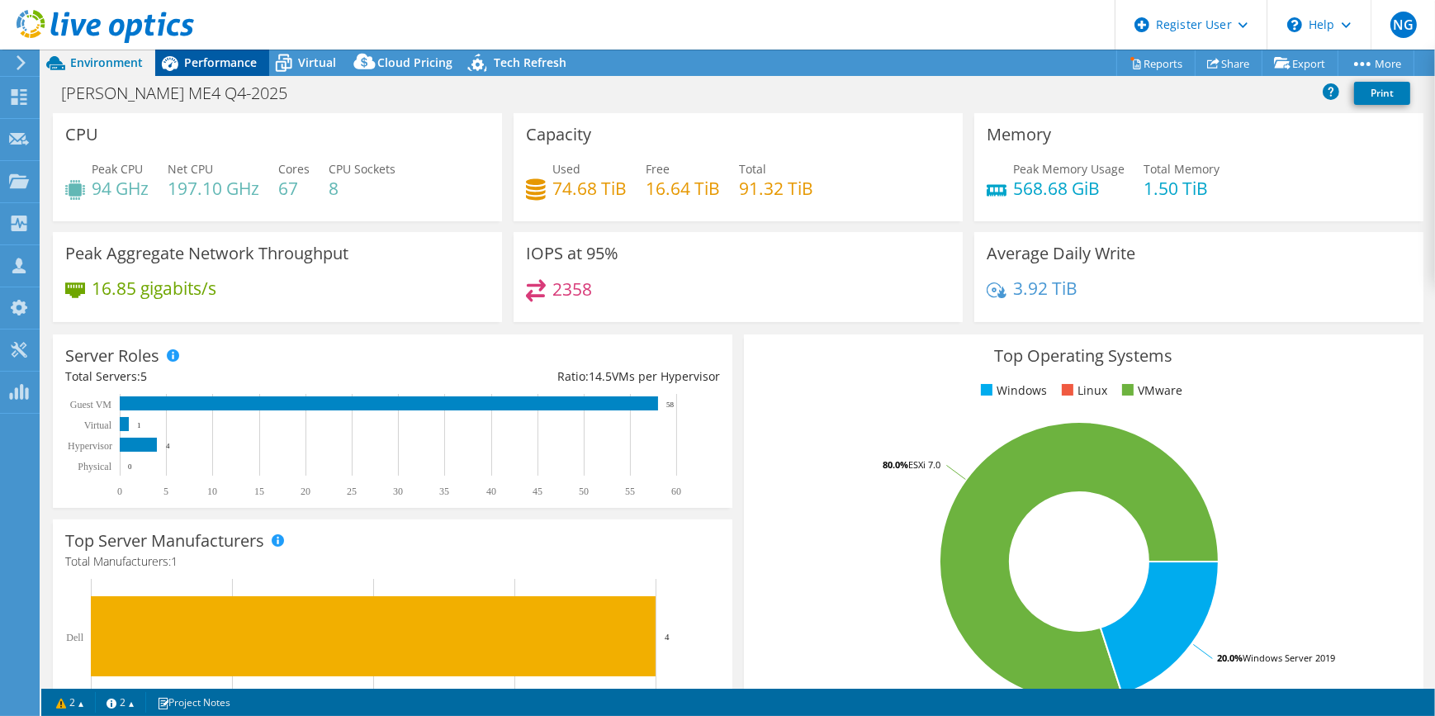
click at [230, 69] on span "Performance" at bounding box center [220, 62] width 73 height 16
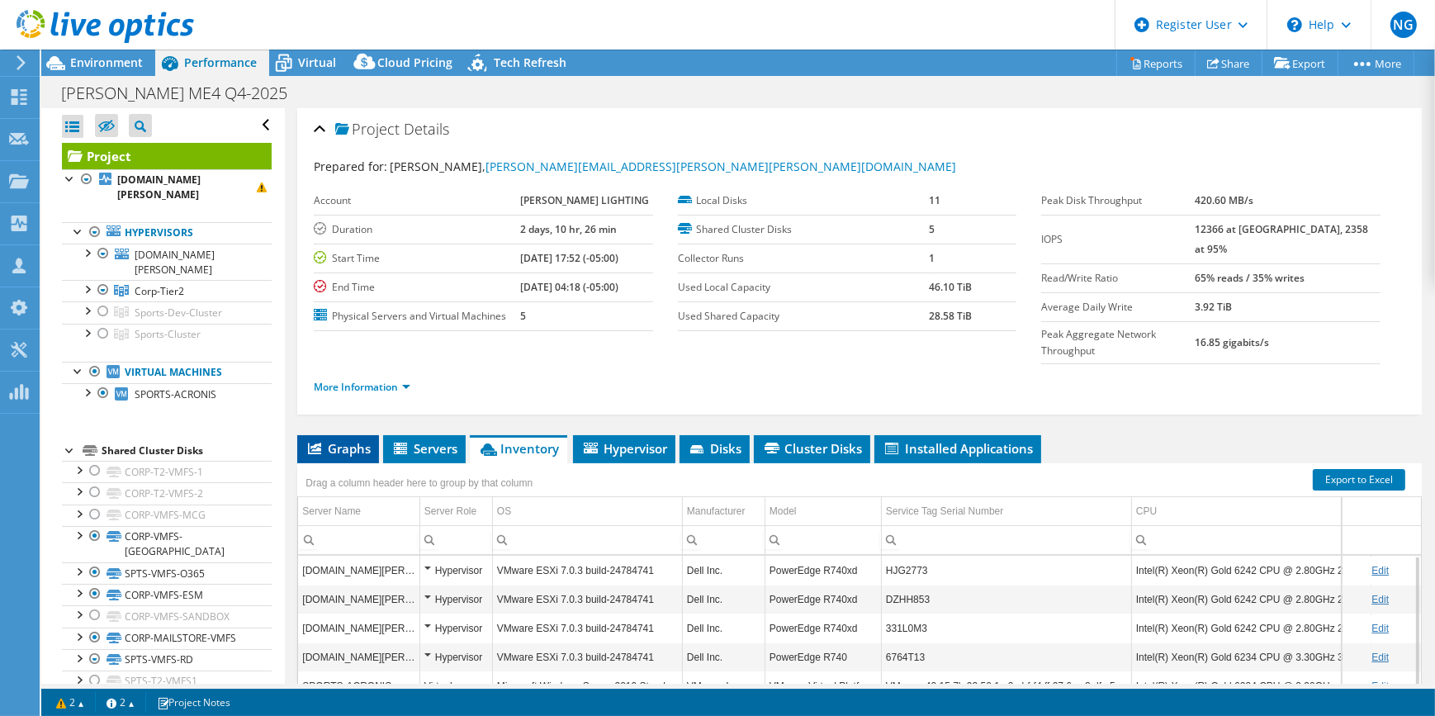
click at [330, 440] on span "Graphs" at bounding box center [337, 448] width 65 height 17
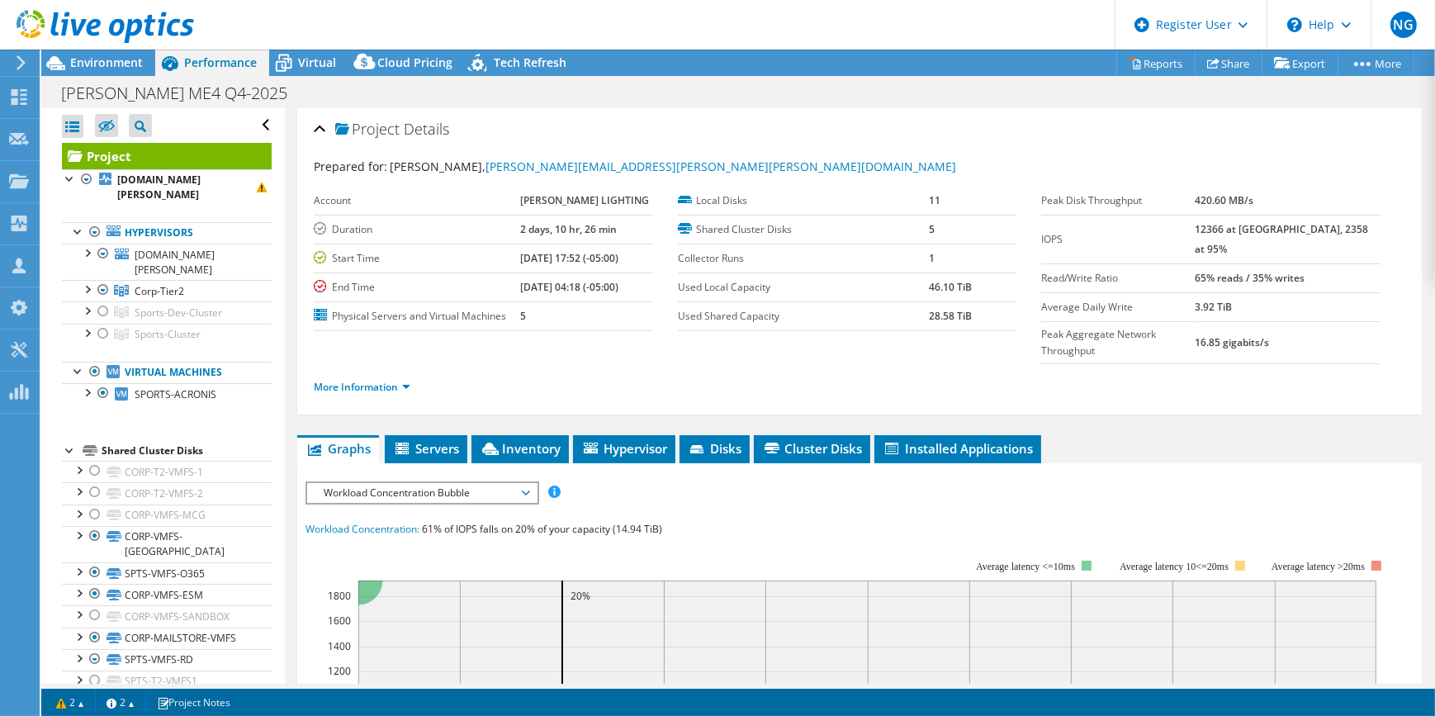
click at [367, 483] on span "Workload Concentration Bubble" at bounding box center [421, 493] width 212 height 20
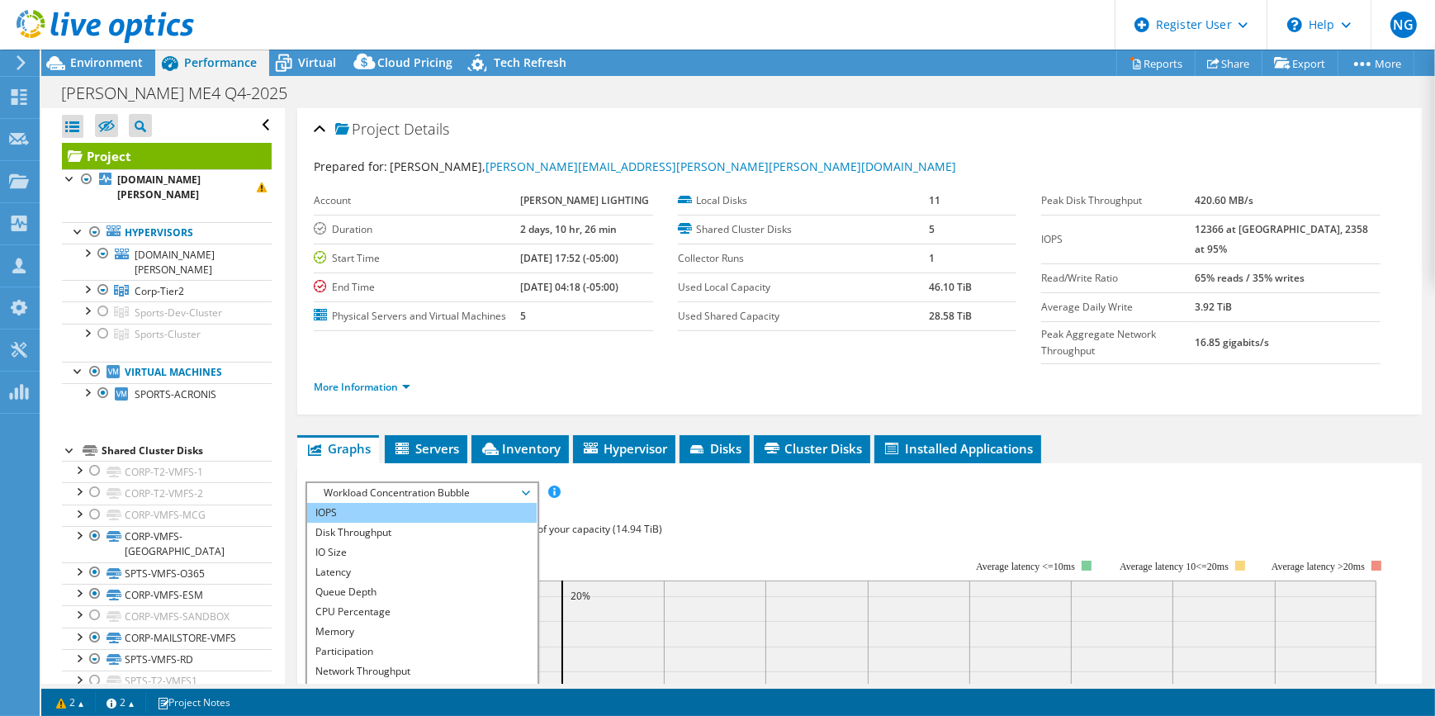
click at [369, 503] on li "IOPS" at bounding box center [421, 513] width 229 height 20
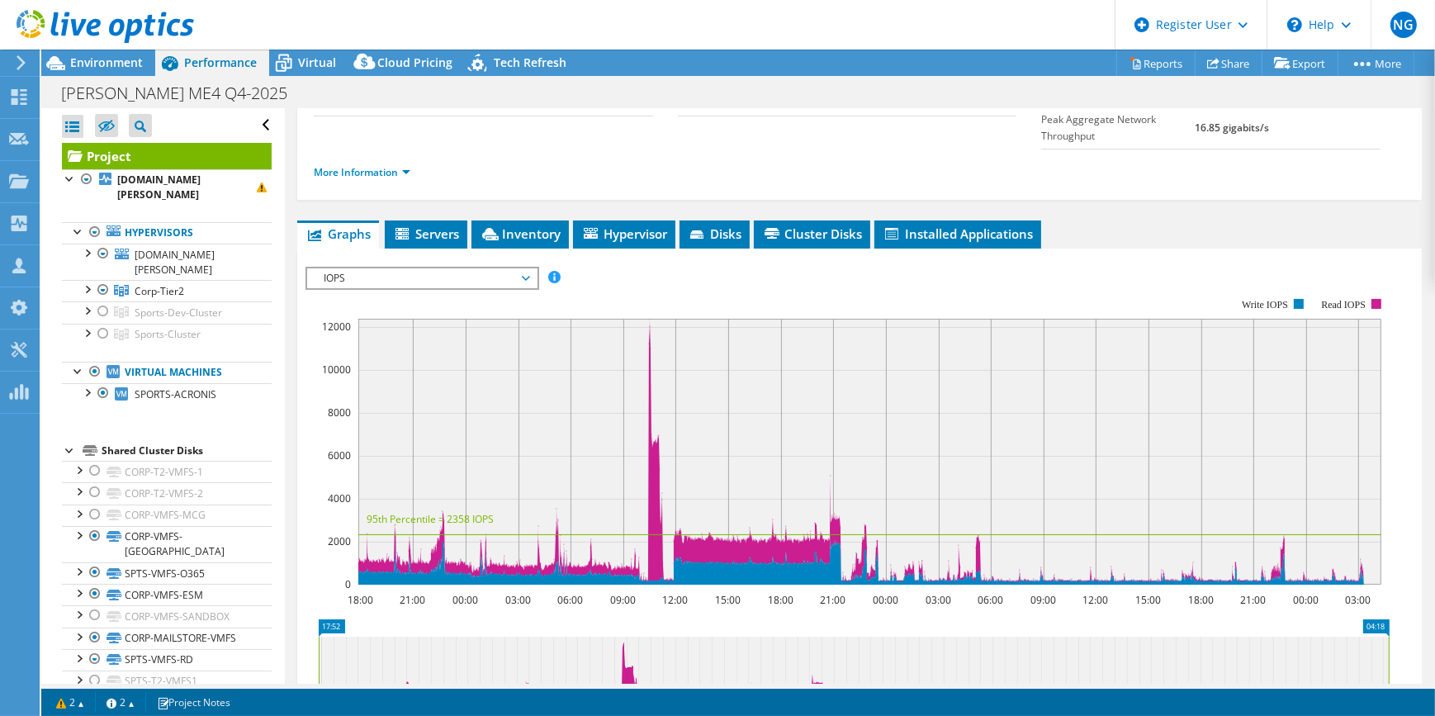
scroll to position [215, 0]
click at [455, 268] on span "IOPS" at bounding box center [421, 278] width 212 height 20
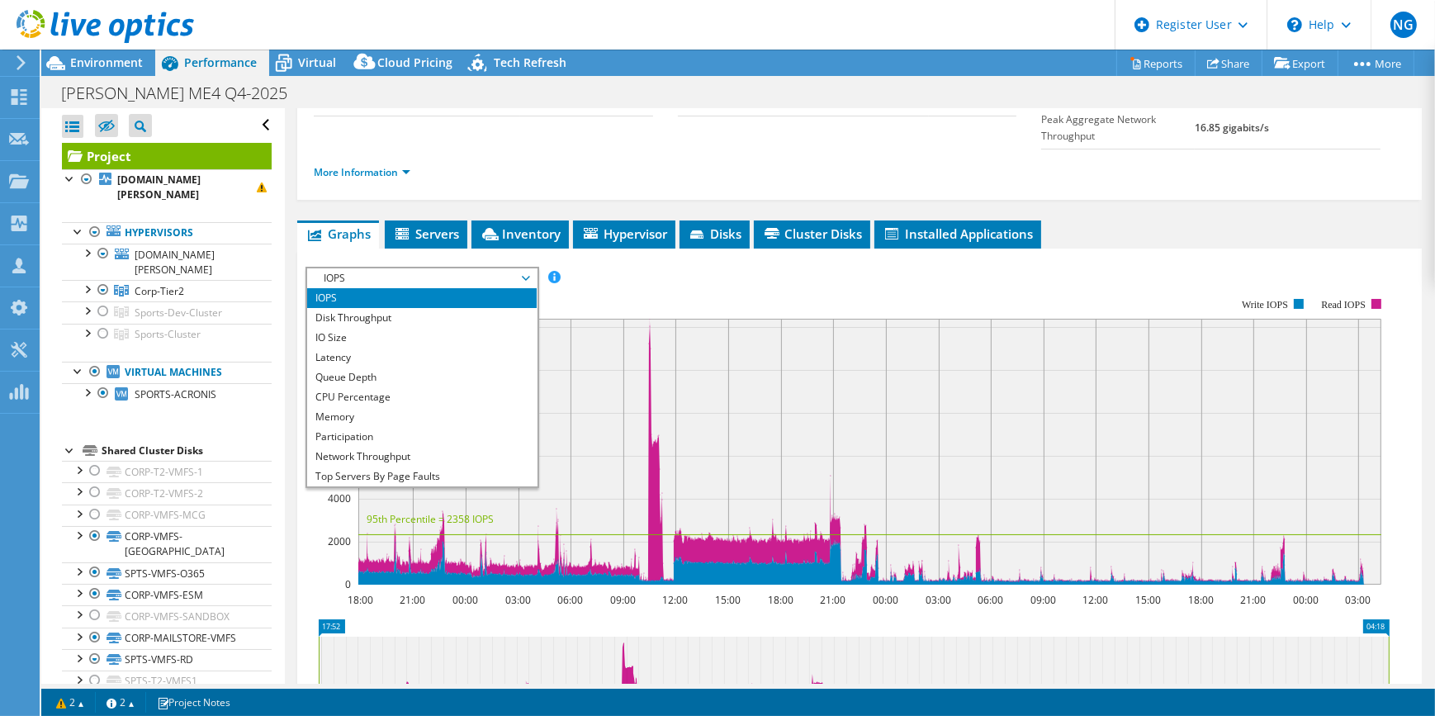
click at [613, 277] on rect at bounding box center [847, 442] width 1084 height 330
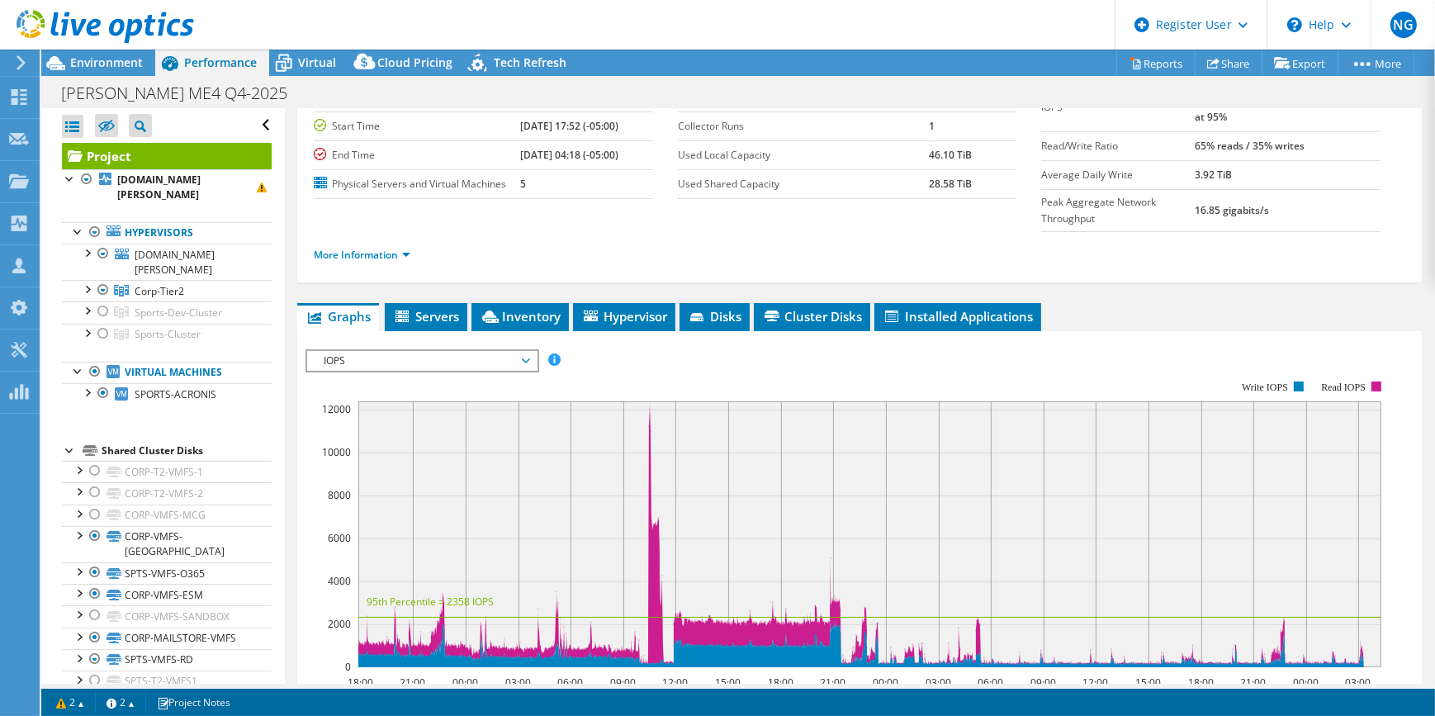
scroll to position [133, 0]
click at [458, 350] on span "IOPS" at bounding box center [421, 360] width 212 height 20
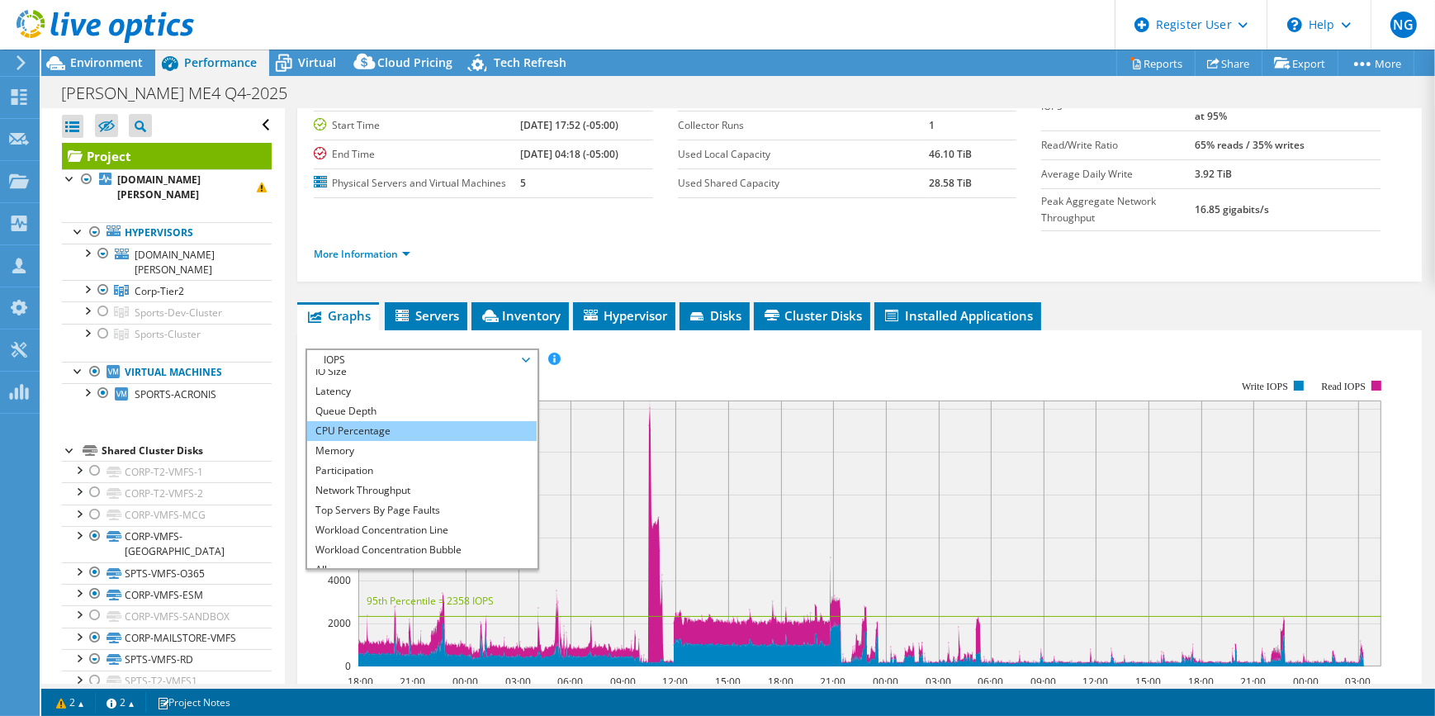
scroll to position [59, 0]
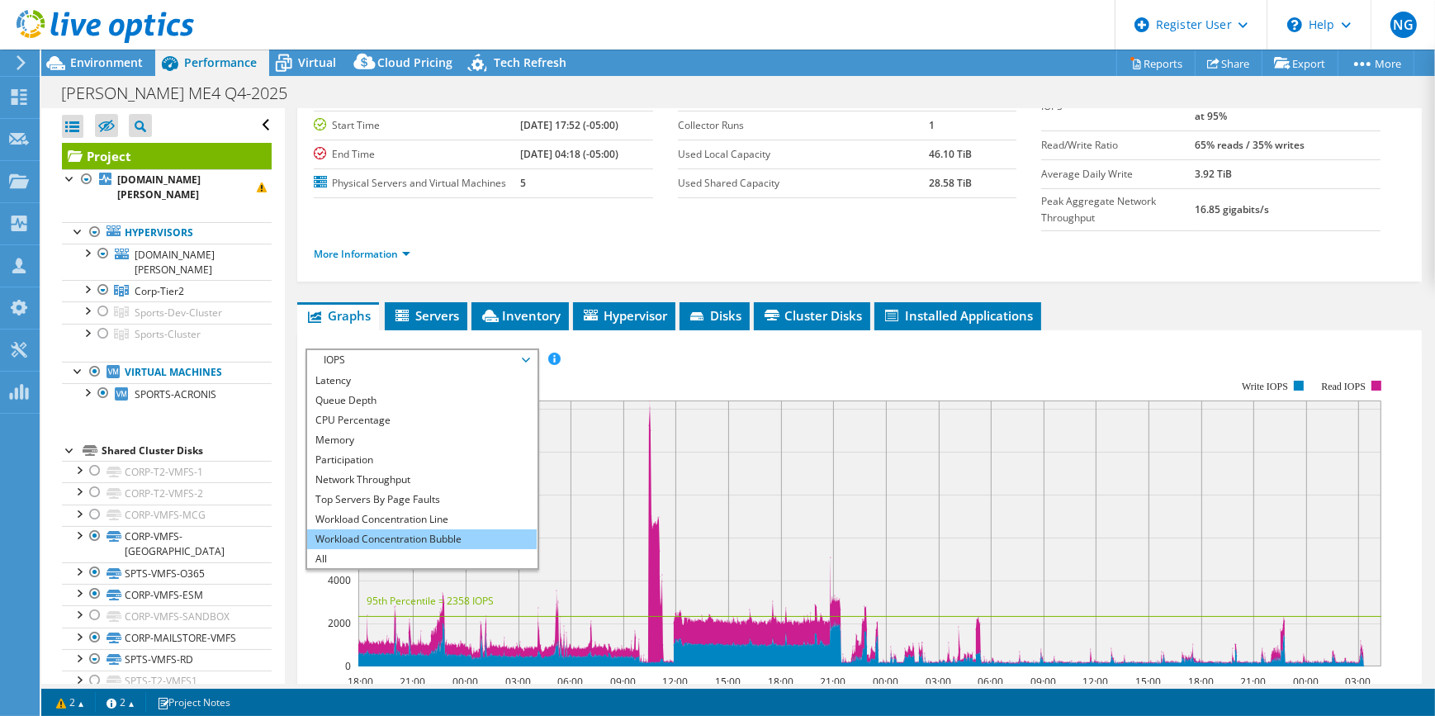
click at [461, 529] on li "Workload Concentration Bubble" at bounding box center [421, 539] width 229 height 20
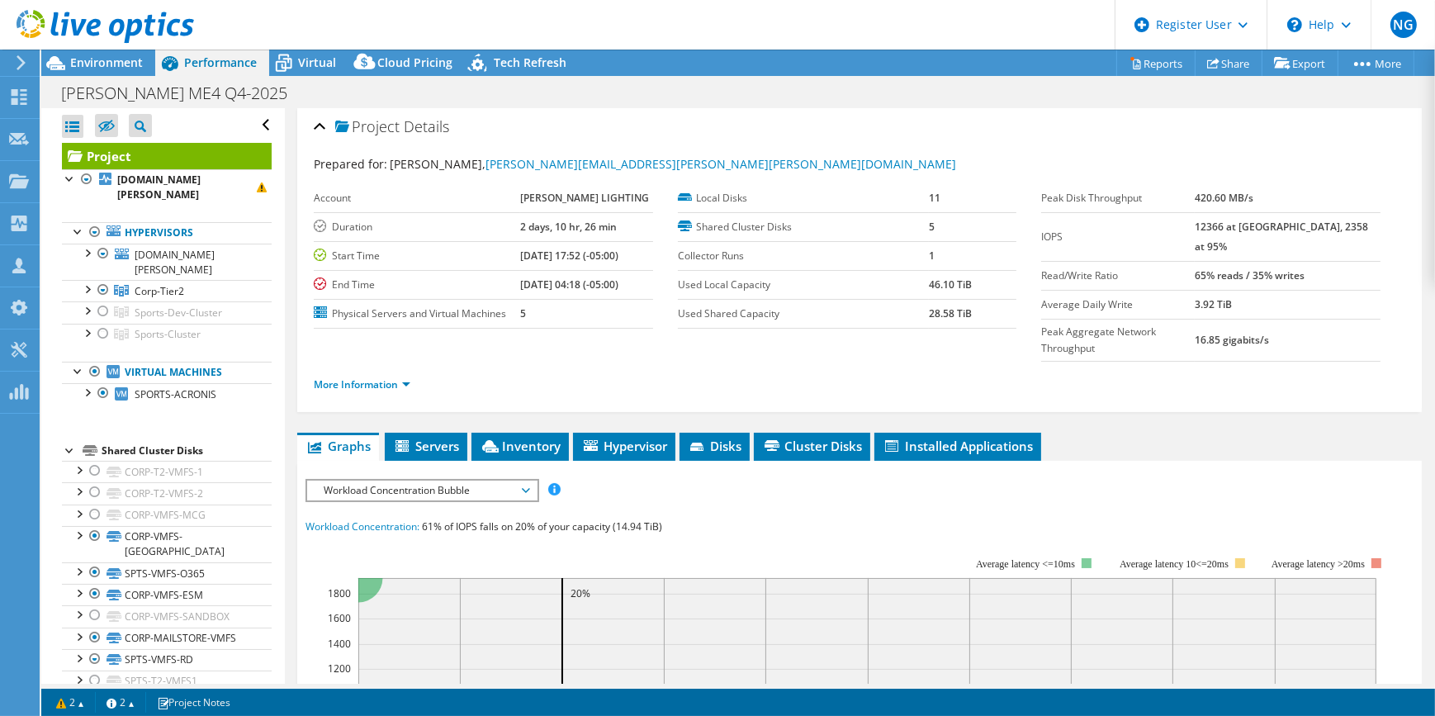
scroll to position [0, 0]
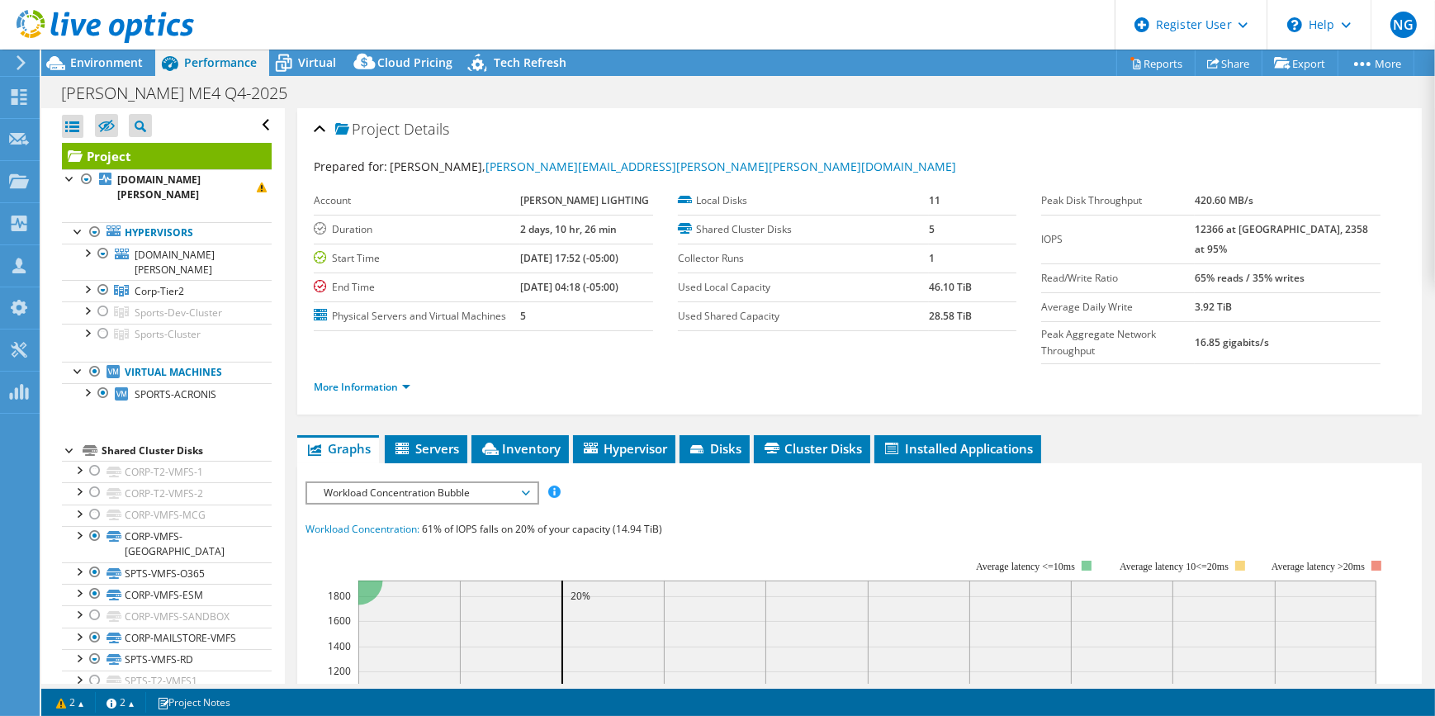
click at [306, 45] on header "NG Dell User [PERSON_NAME] [PERSON_NAME][DOMAIN_NAME][EMAIL_ADDRESS][PERSON_NAM…" at bounding box center [717, 25] width 1435 height 50
click at [315, 59] on span "Virtual" at bounding box center [317, 62] width 38 height 16
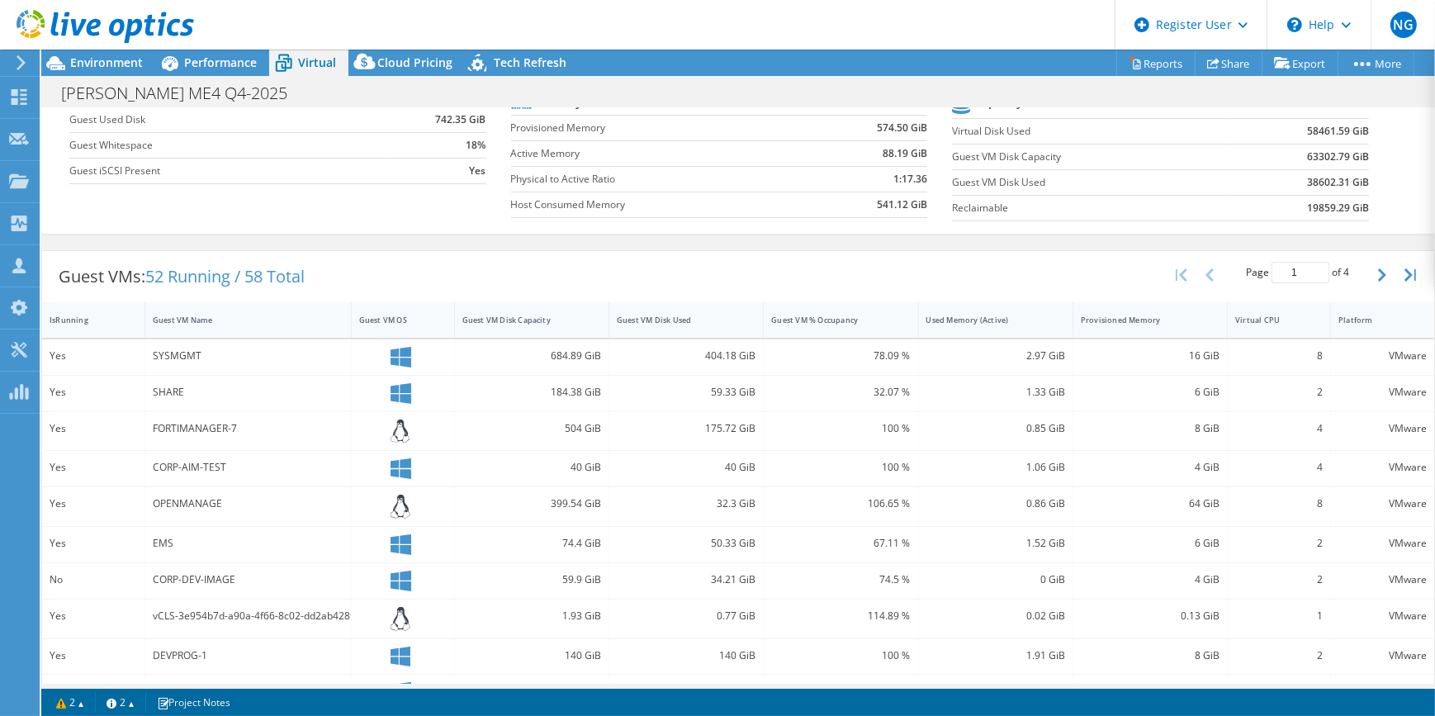
scroll to position [182, 0]
click at [706, 320] on div "Guest VM Disk Used" at bounding box center [676, 320] width 119 height 11
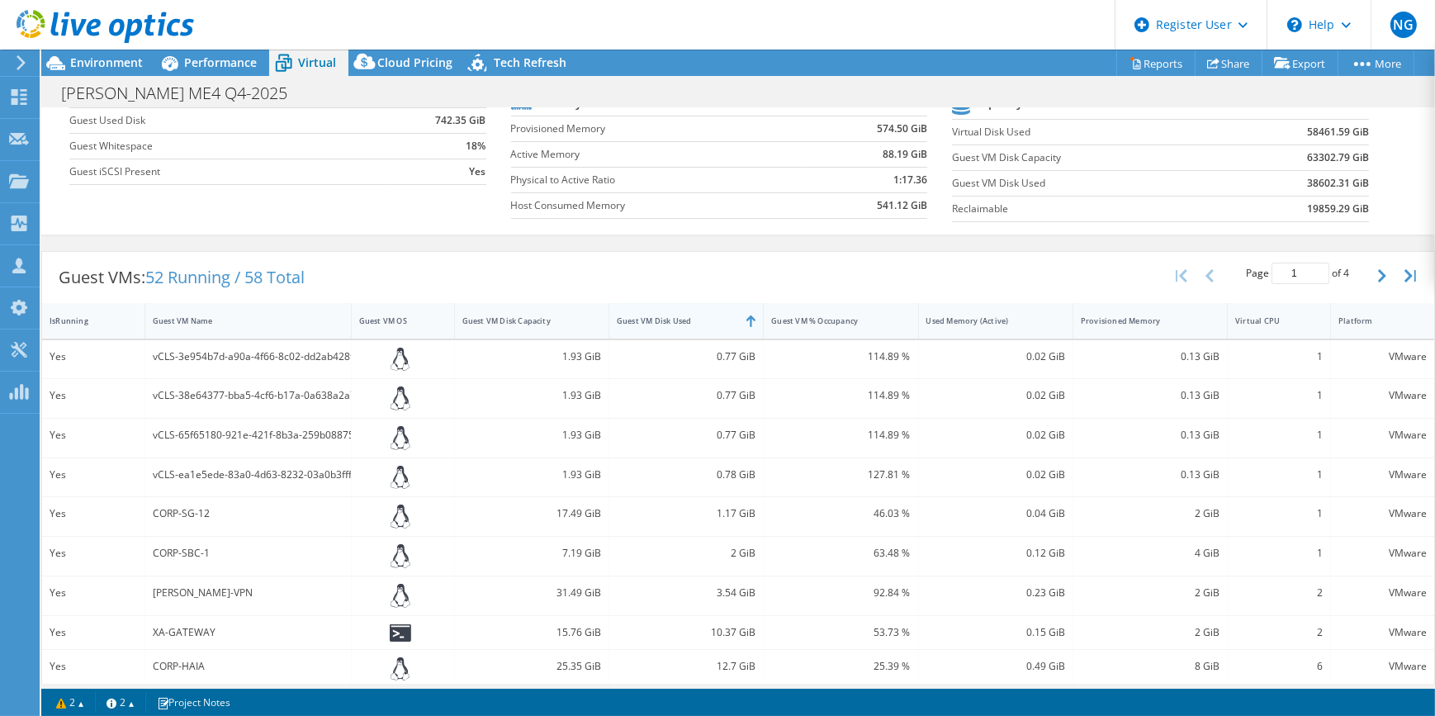
click at [706, 320] on div "Guest VM Disk Used" at bounding box center [676, 320] width 119 height 11
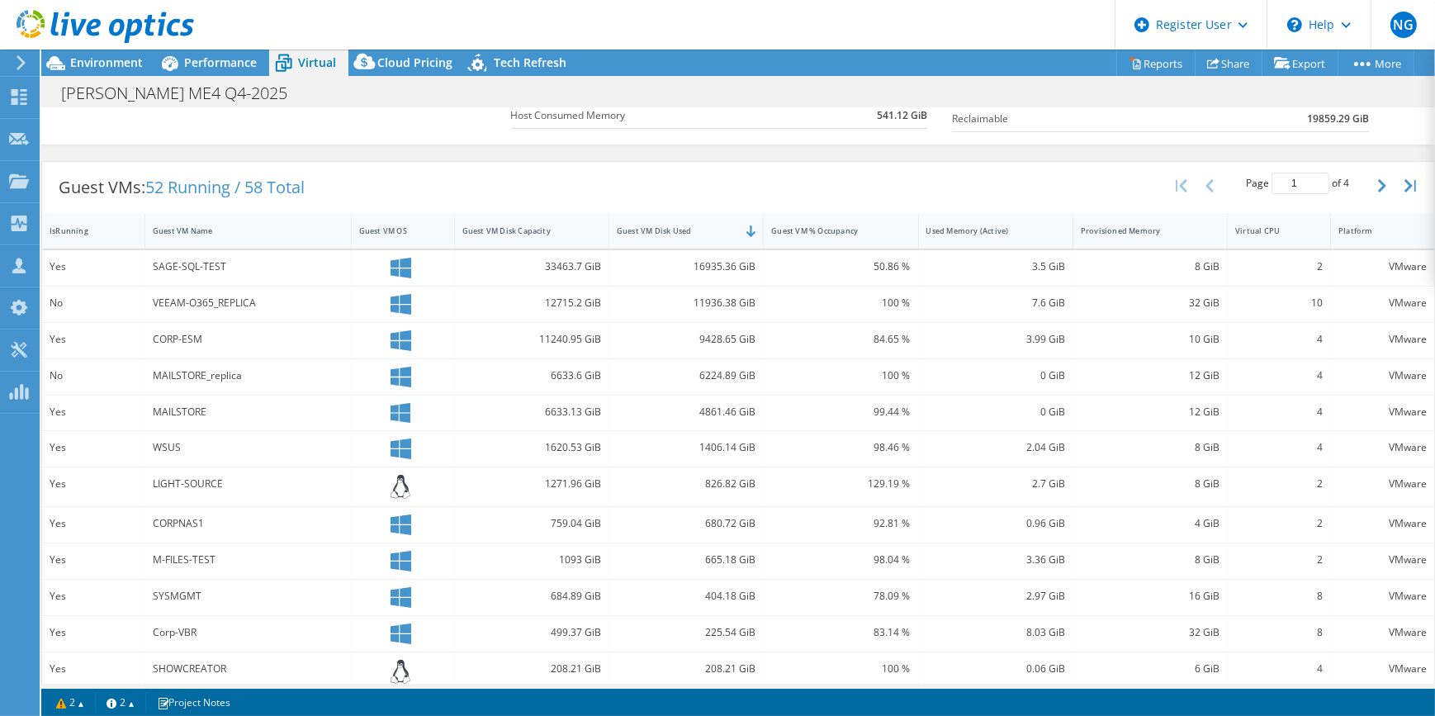
scroll to position [0, 0]
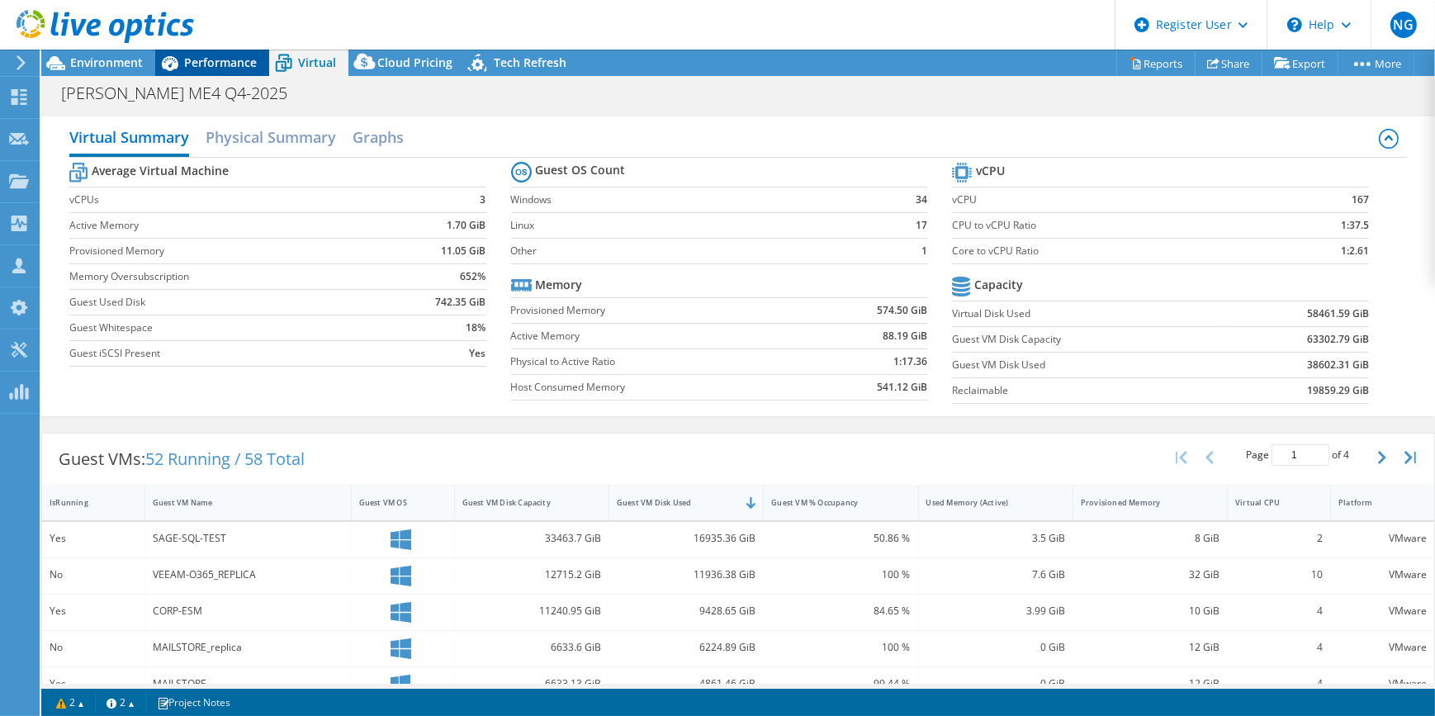
click at [232, 68] on span "Performance" at bounding box center [220, 62] width 73 height 16
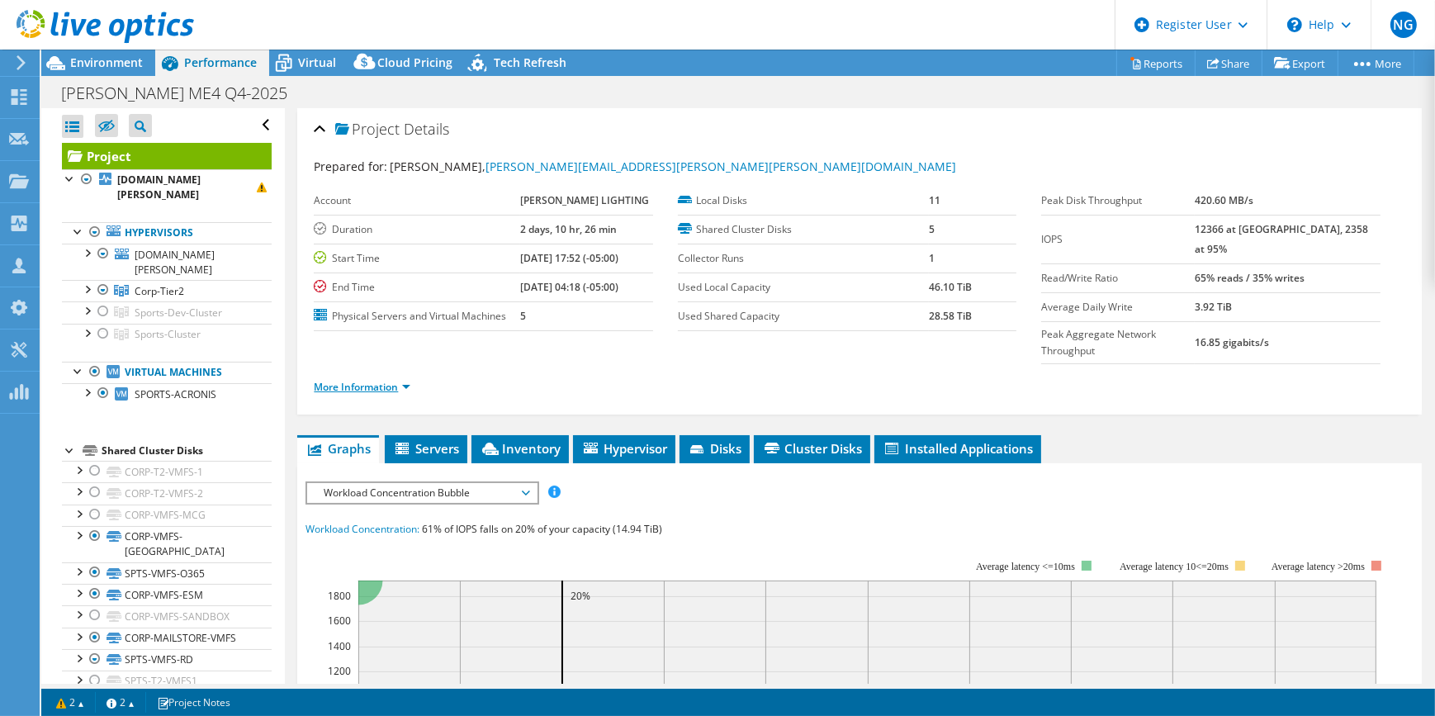
click at [353, 380] on link "More Information" at bounding box center [362, 387] width 97 height 14
